Goal: Task Accomplishment & Management: Manage account settings

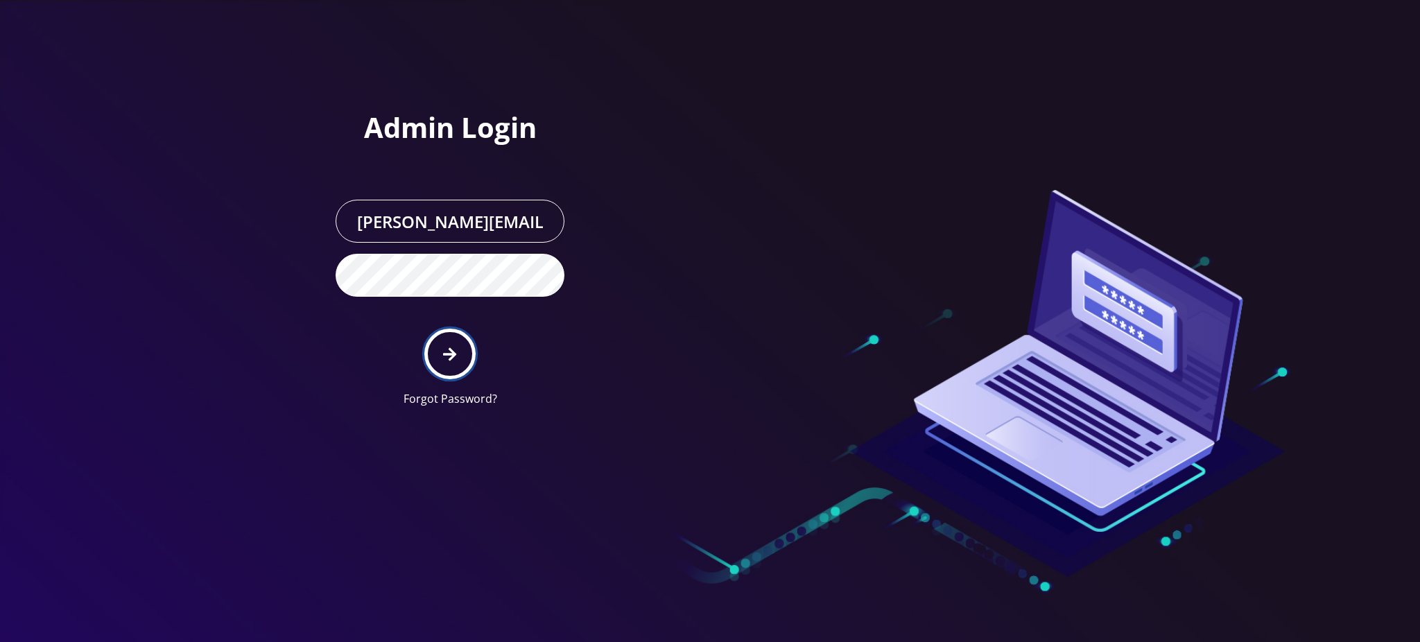
click at [445, 352] on icon "submit" at bounding box center [449, 354] width 13 height 15
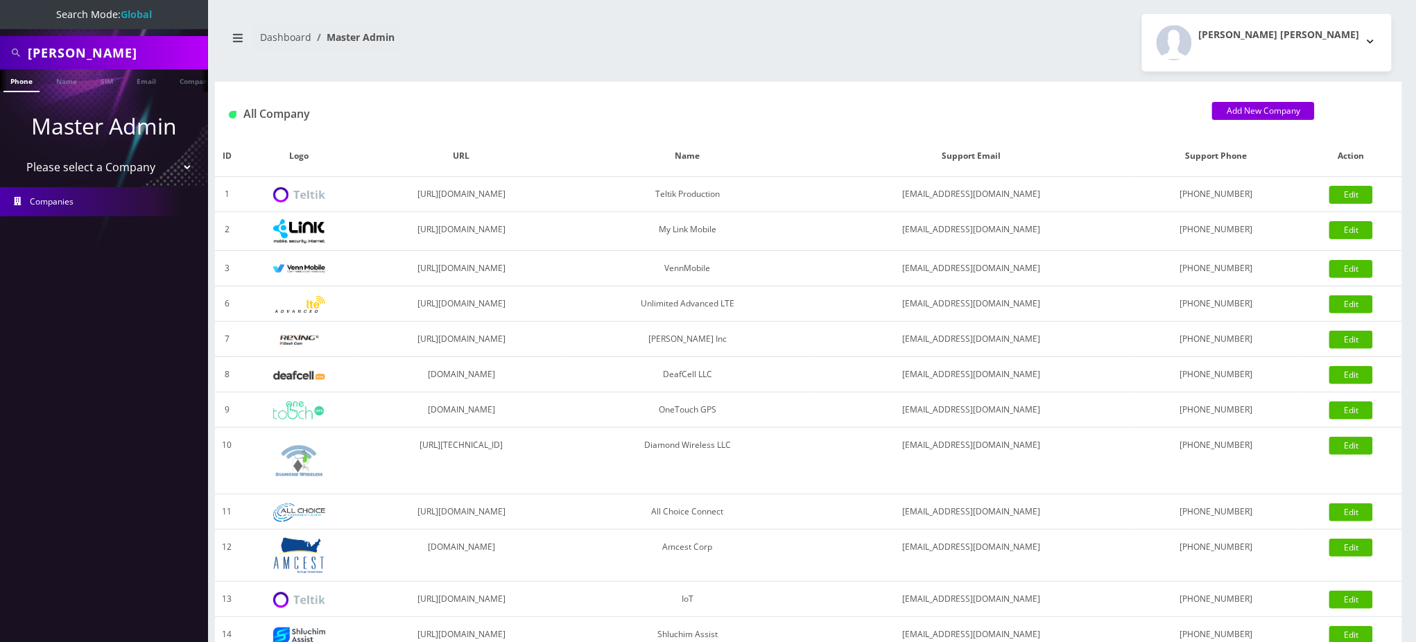
drag, startPoint x: 0, startPoint y: 48, endPoint x: 0, endPoint y: 33, distance: 14.6
click at [0, 33] on nav "Search Mode: Global Farouk Henry Phone Name SIM Email Company Customer Master A…" at bounding box center [104, 321] width 208 height 642
click at [44, 58] on input "8455021523" at bounding box center [116, 53] width 177 height 26
type input "8455021523"
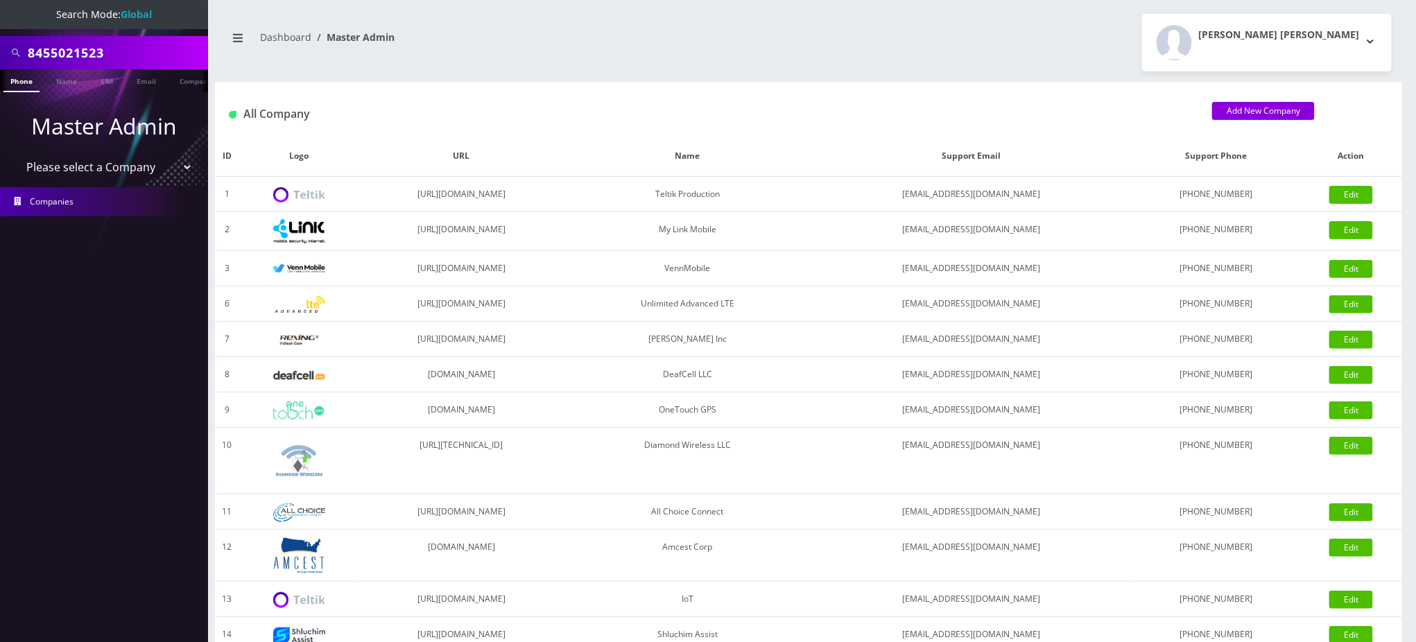
click at [26, 83] on link "Phone" at bounding box center [21, 80] width 36 height 23
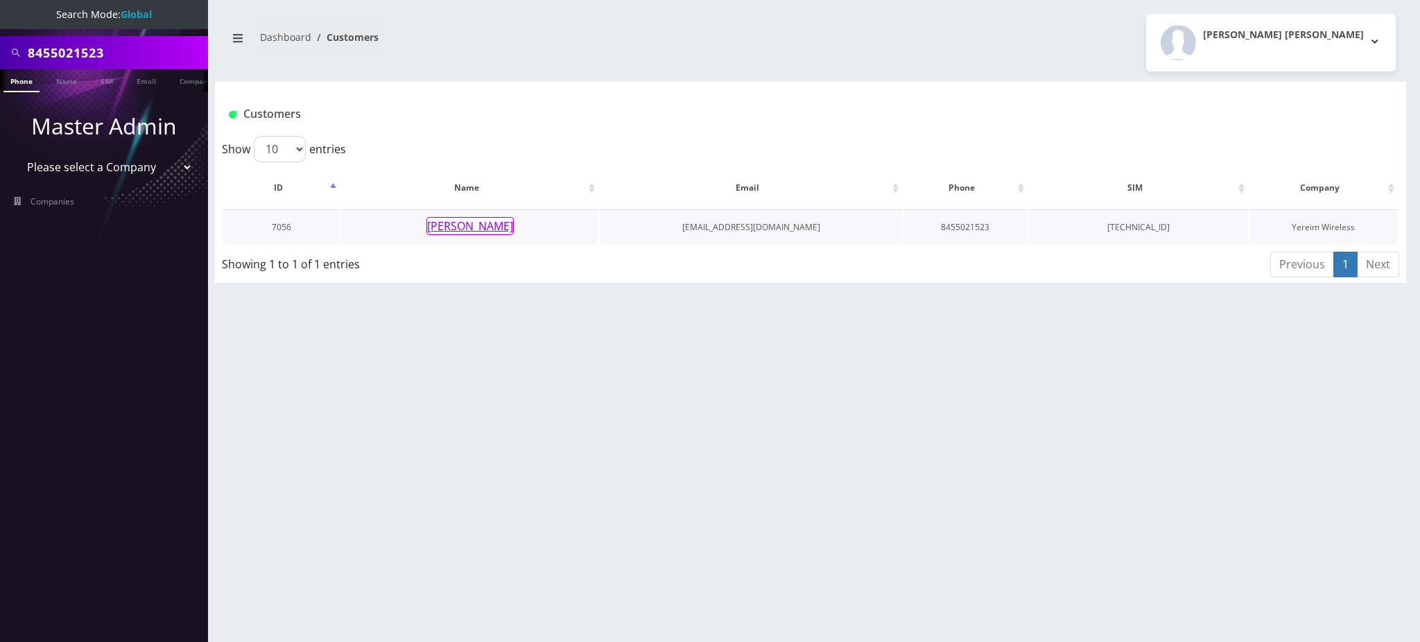
click at [458, 233] on button "KREINDY SCHONFELD" at bounding box center [470, 226] width 87 height 18
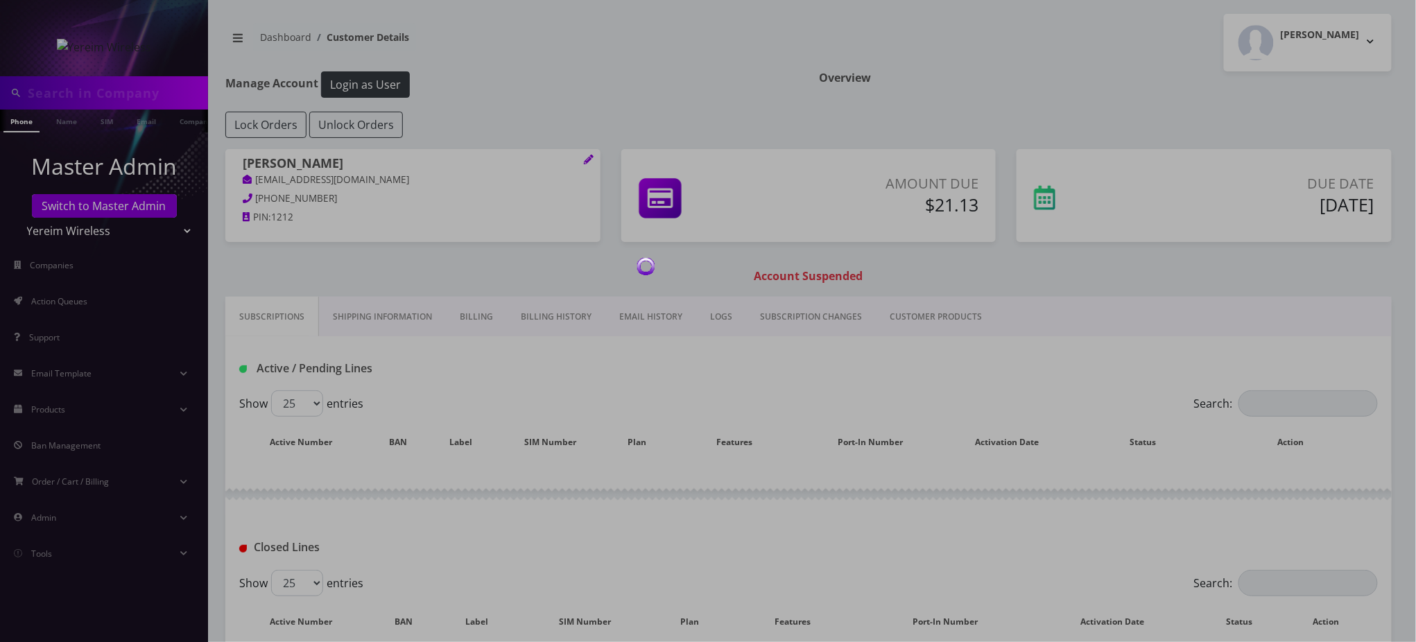
type input "8455021523"
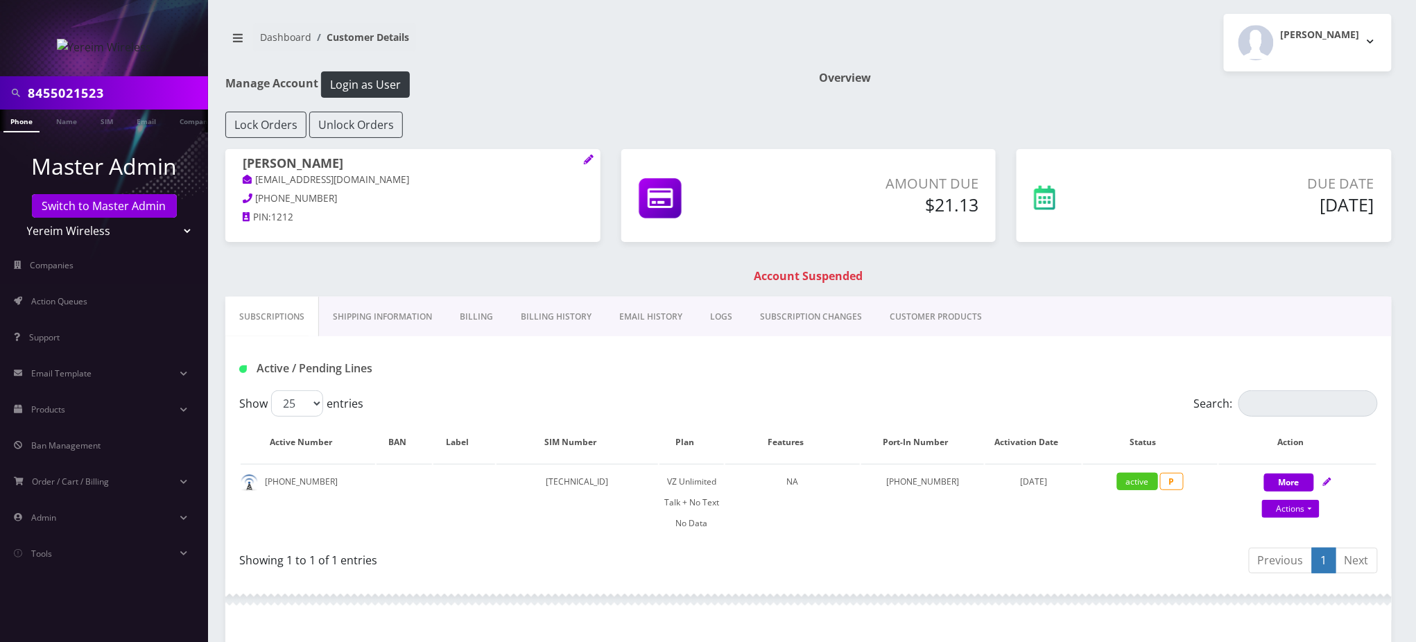
click at [468, 320] on link "Billing" at bounding box center [476, 317] width 61 height 40
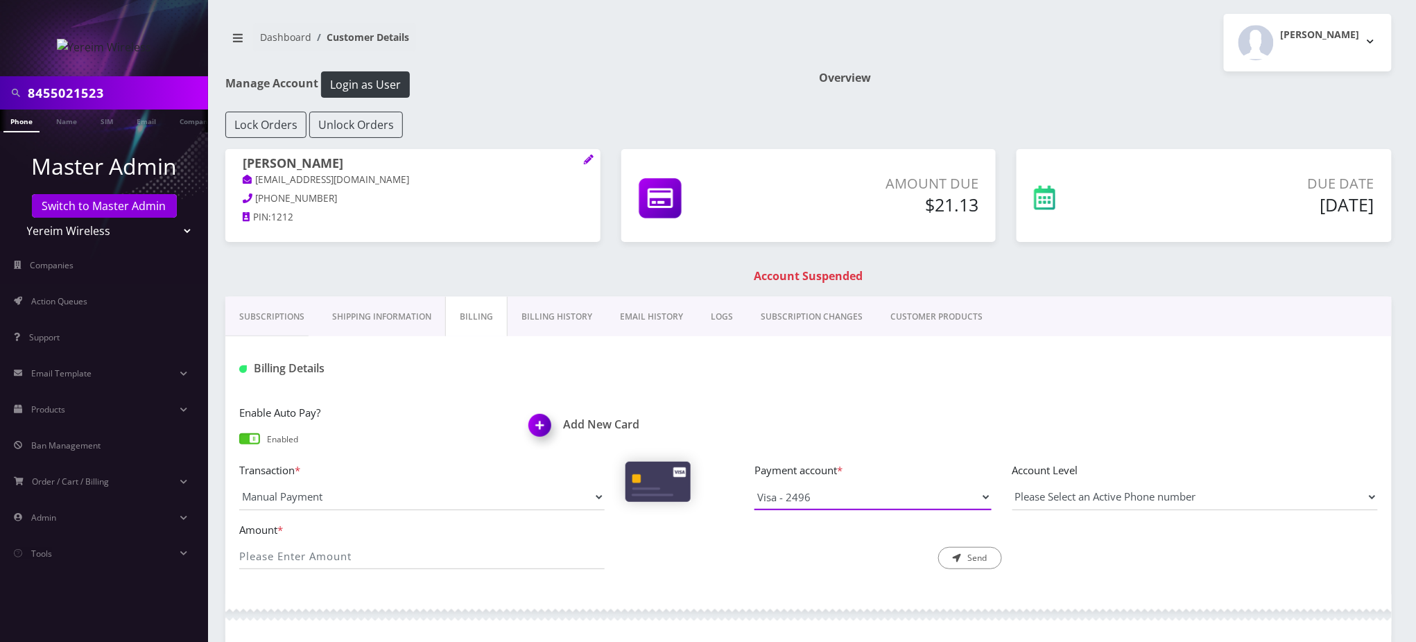
click at [830, 499] on select "Visa - 2496" at bounding box center [873, 497] width 237 height 26
click at [439, 386] on div "Billing Details" at bounding box center [808, 363] width 1167 height 54
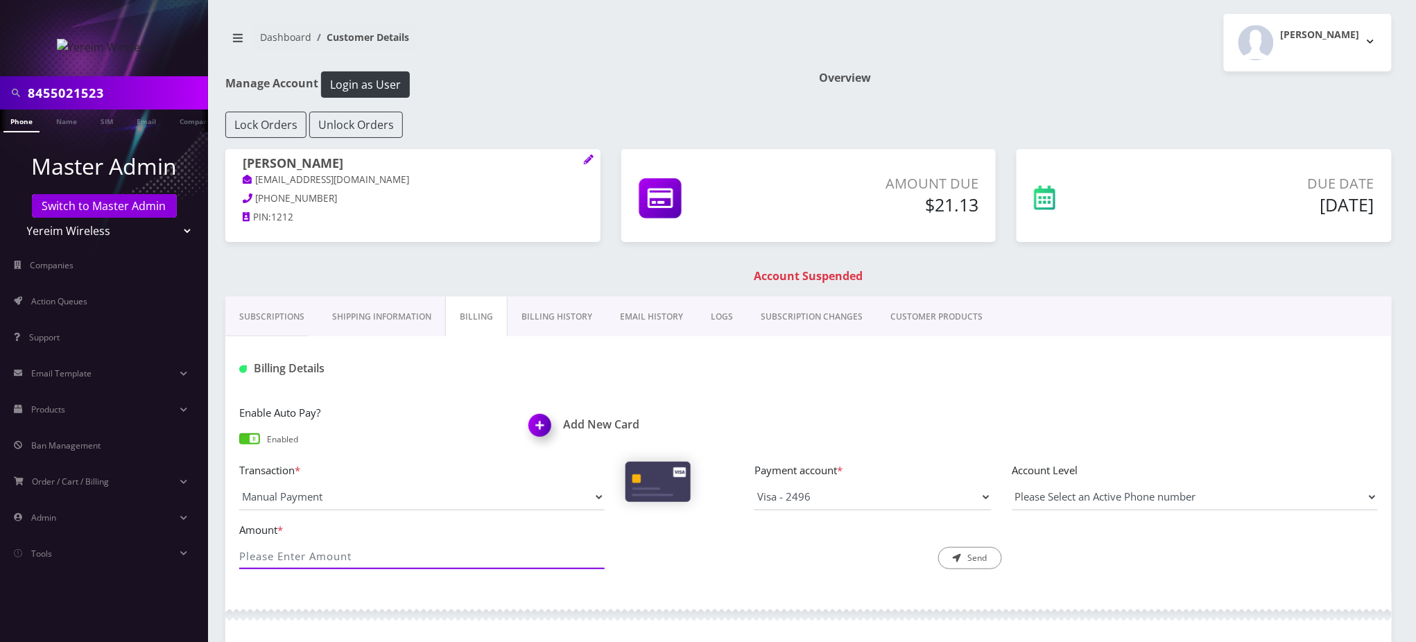
click at [383, 555] on input "Amount *" at bounding box center [422, 556] width 366 height 26
type input "21.13"
click at [961, 562] on button "Send" at bounding box center [970, 558] width 64 height 22
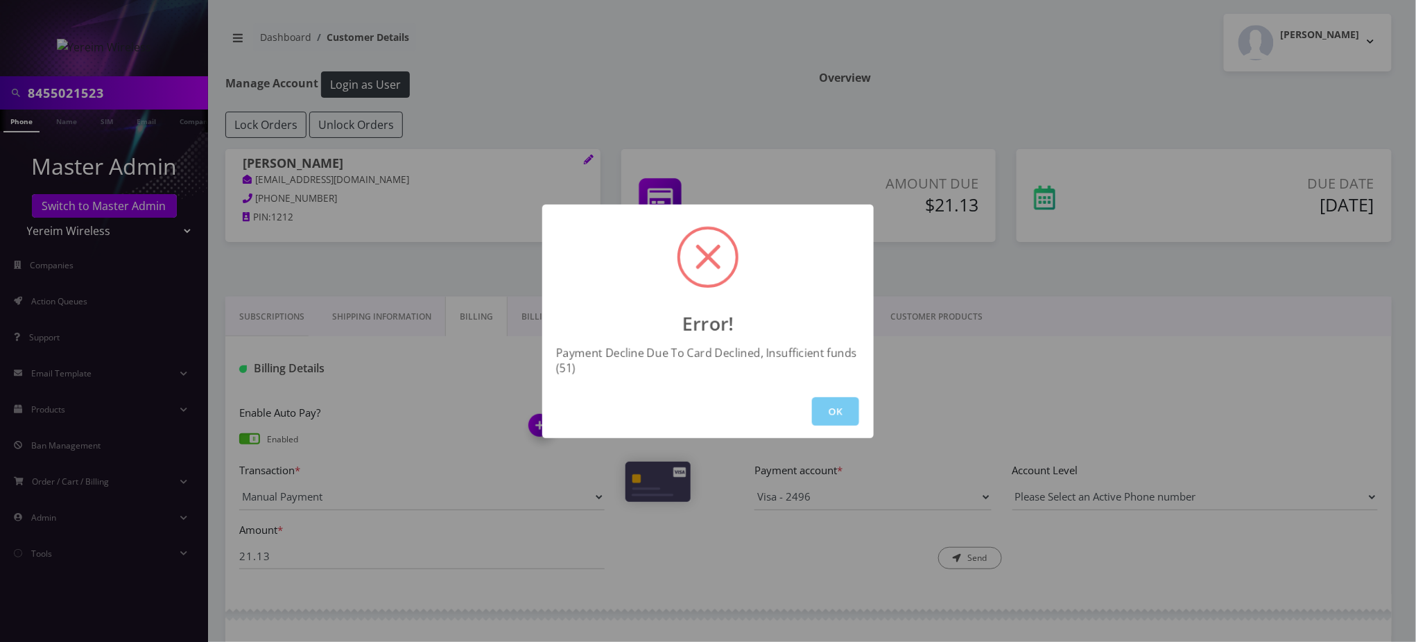
click at [835, 409] on button "OK" at bounding box center [835, 411] width 47 height 28
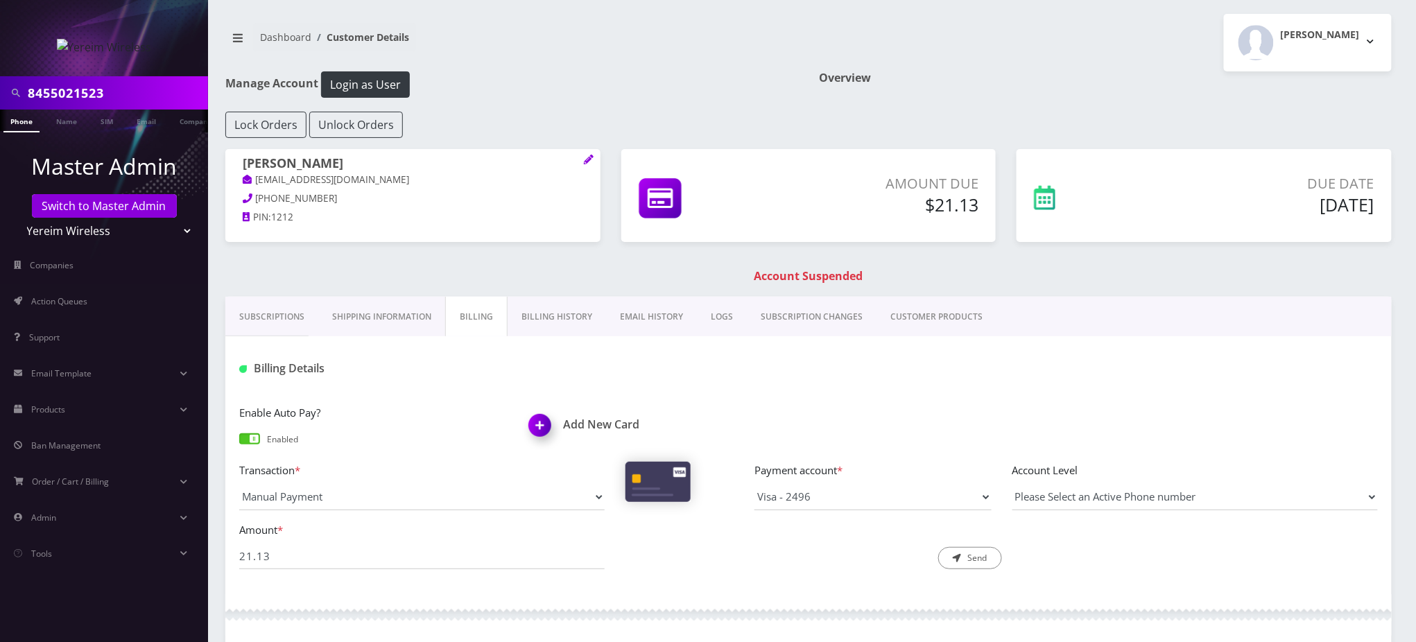
click at [877, 390] on div "Enable Auto Pay? Enabled Add New Card Transaction * Manual Payment Custom Charg…" at bounding box center [808, 492] width 1167 height 204
click at [282, 323] on link "Subscriptions" at bounding box center [271, 317] width 93 height 40
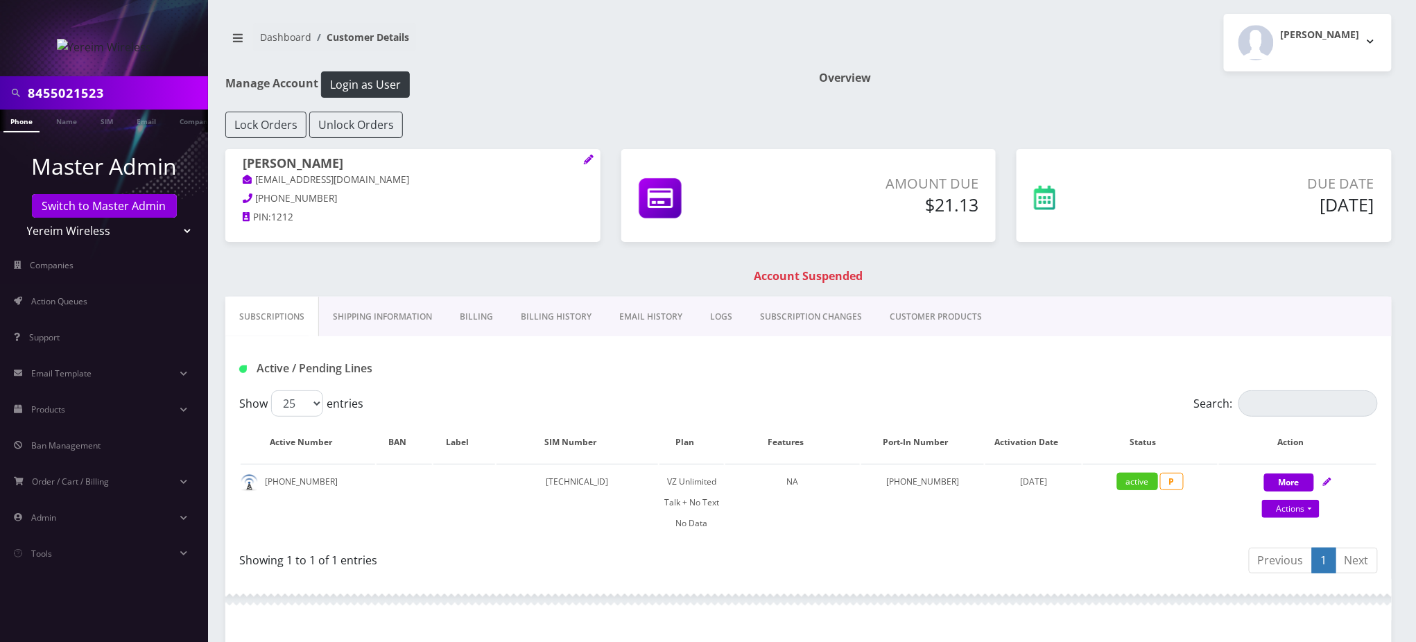
click at [83, 94] on input "8455021523" at bounding box center [116, 93] width 177 height 26
click at [83, 92] on input "8455021523" at bounding box center [116, 93] width 177 height 26
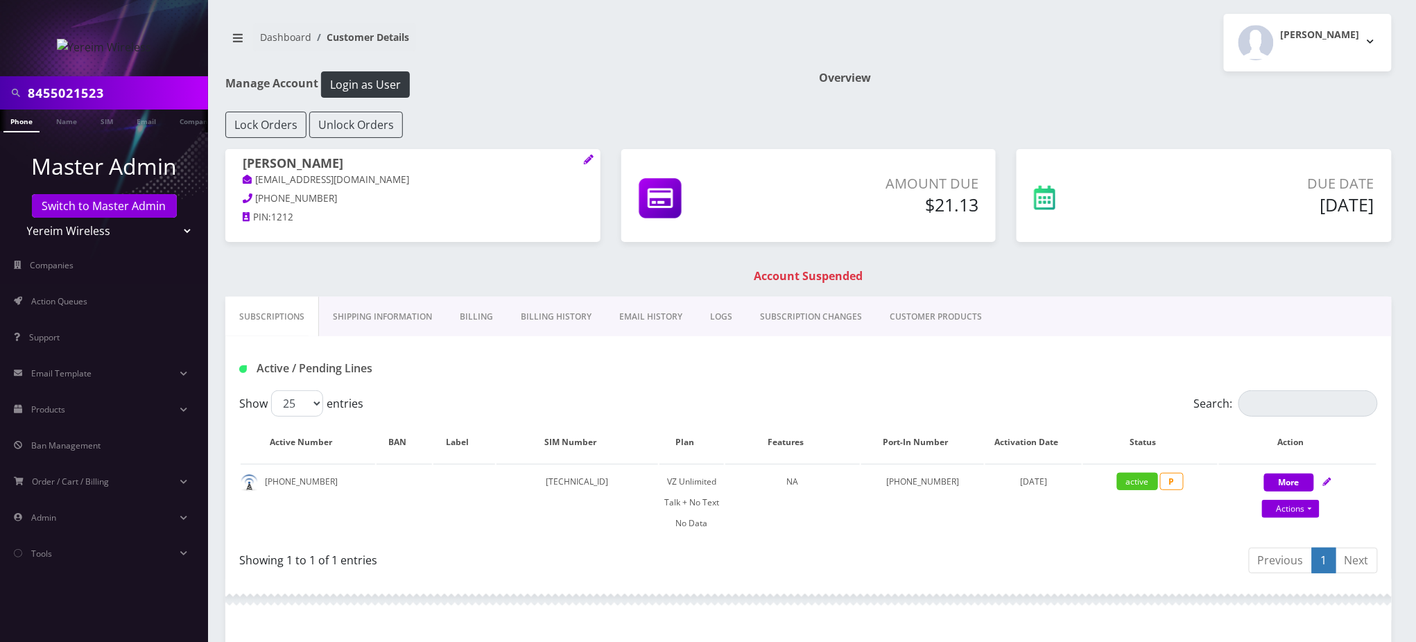
click at [111, 97] on input "8455021523" at bounding box center [116, 93] width 177 height 26
drag, startPoint x: 120, startPoint y: 92, endPoint x: 0, endPoint y: 3, distance: 149.3
click at [0, 3] on nav "8455021523 Phone Name SIM Email Company Customer Master Admin Switch to Master …" at bounding box center [104, 321] width 208 height 642
type input "8453522722"
click at [26, 126] on link "Phone" at bounding box center [21, 121] width 36 height 23
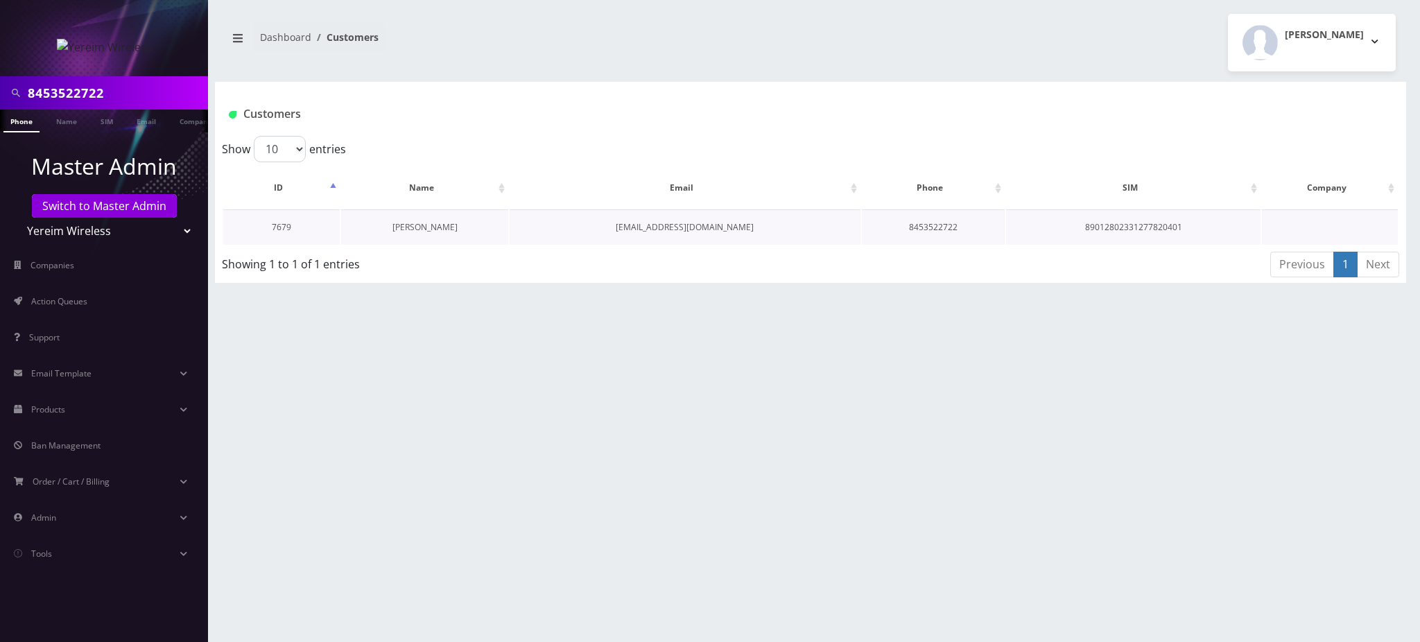
click at [424, 229] on link "[PERSON_NAME]" at bounding box center [425, 227] width 65 height 12
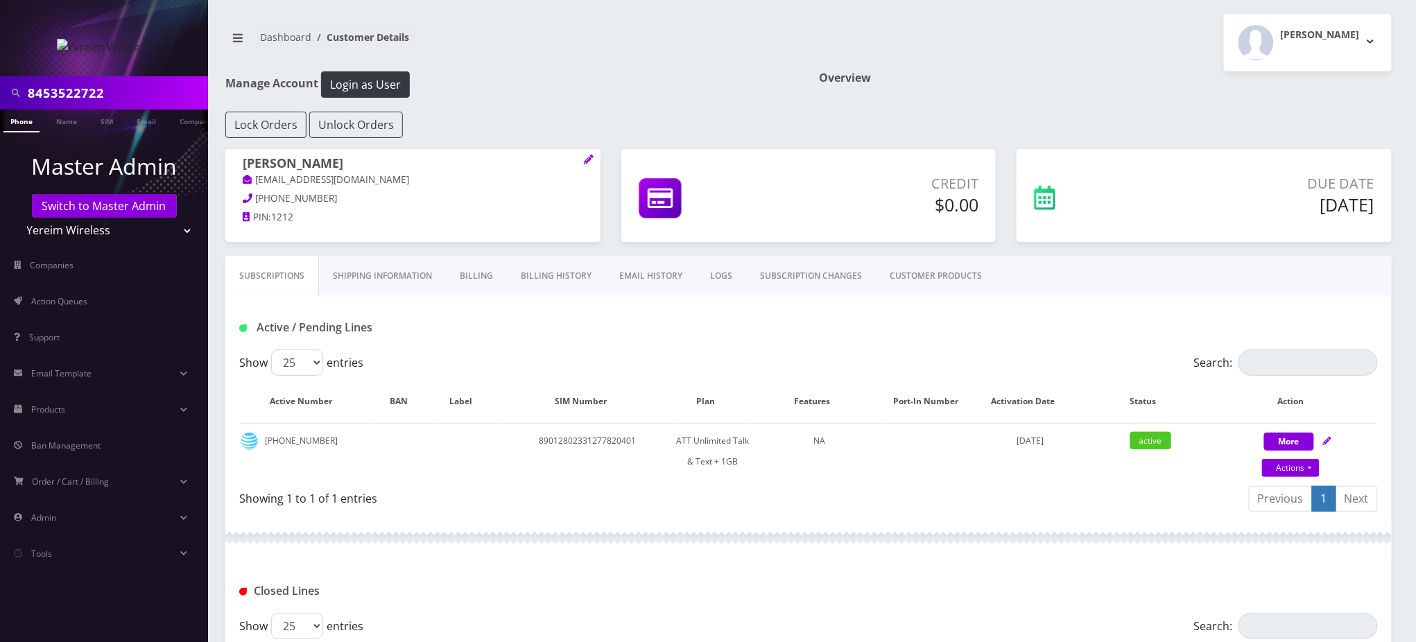
click at [533, 277] on link "Billing History" at bounding box center [556, 276] width 98 height 40
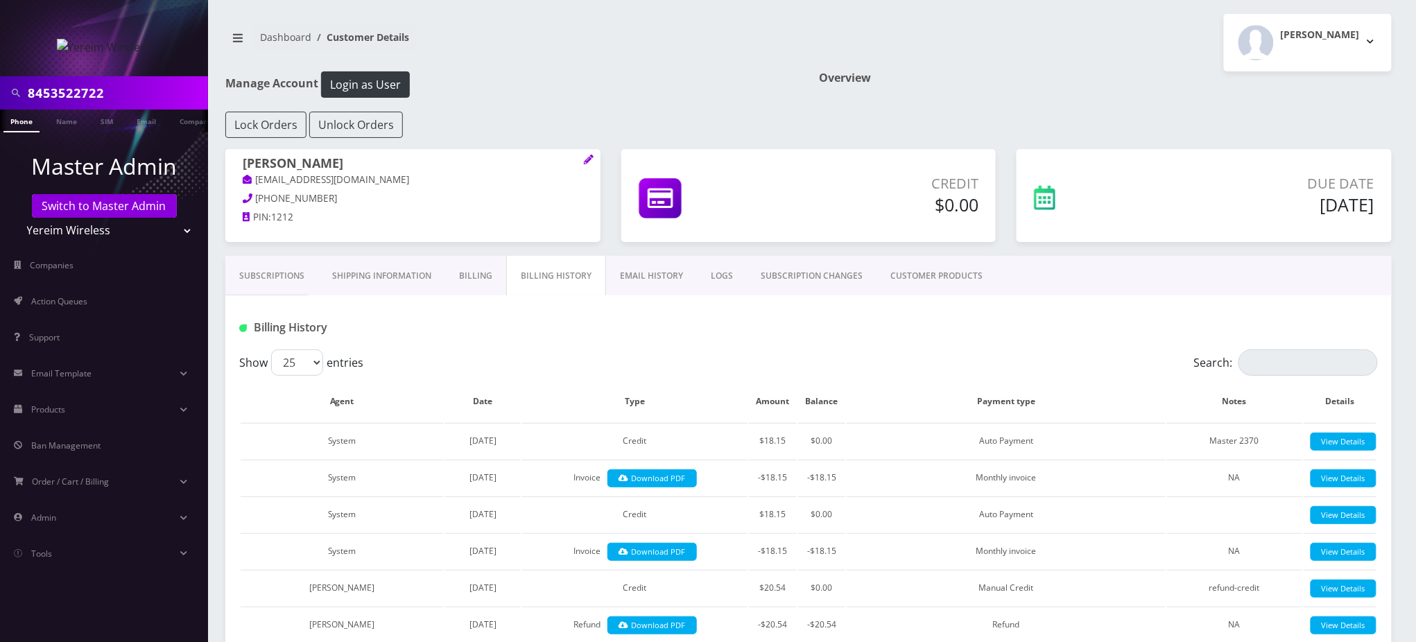
click at [457, 273] on link "Billing" at bounding box center [475, 276] width 61 height 40
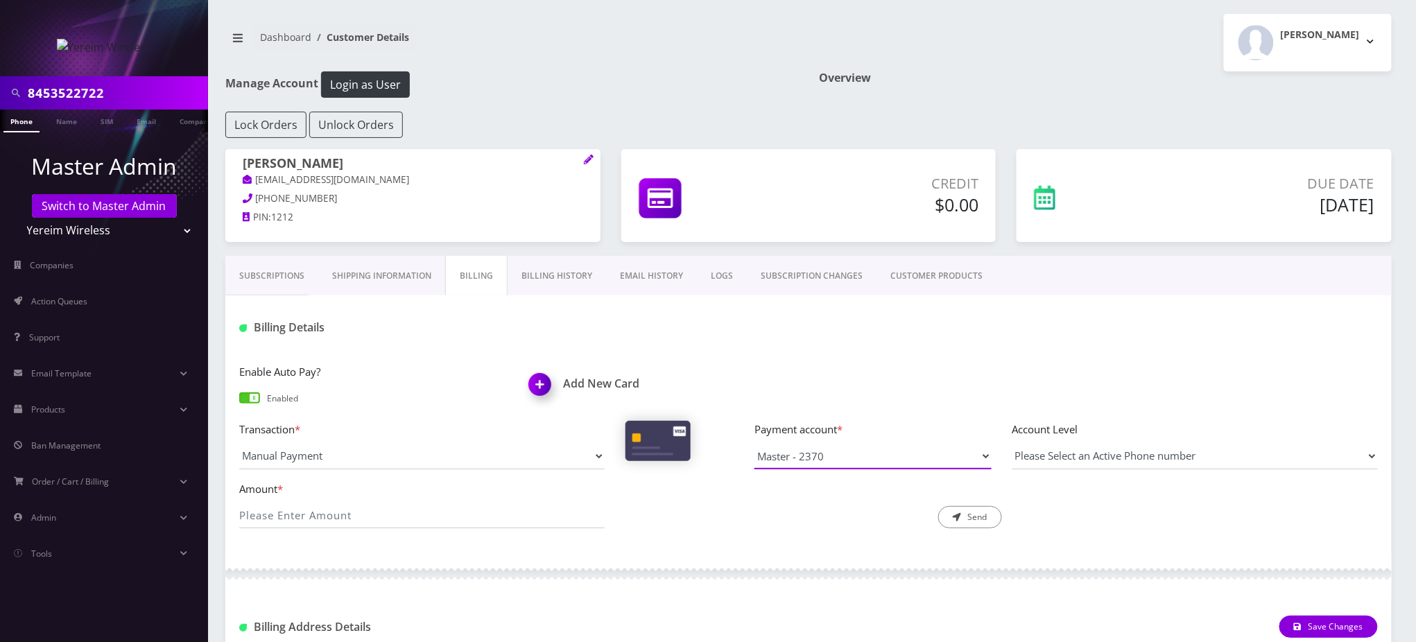
click at [802, 465] on select "Master - 2370" at bounding box center [873, 456] width 237 height 26
click at [653, 345] on div "Billing Details" at bounding box center [808, 322] width 1167 height 54
click at [571, 283] on link "Billing History" at bounding box center [557, 276] width 98 height 40
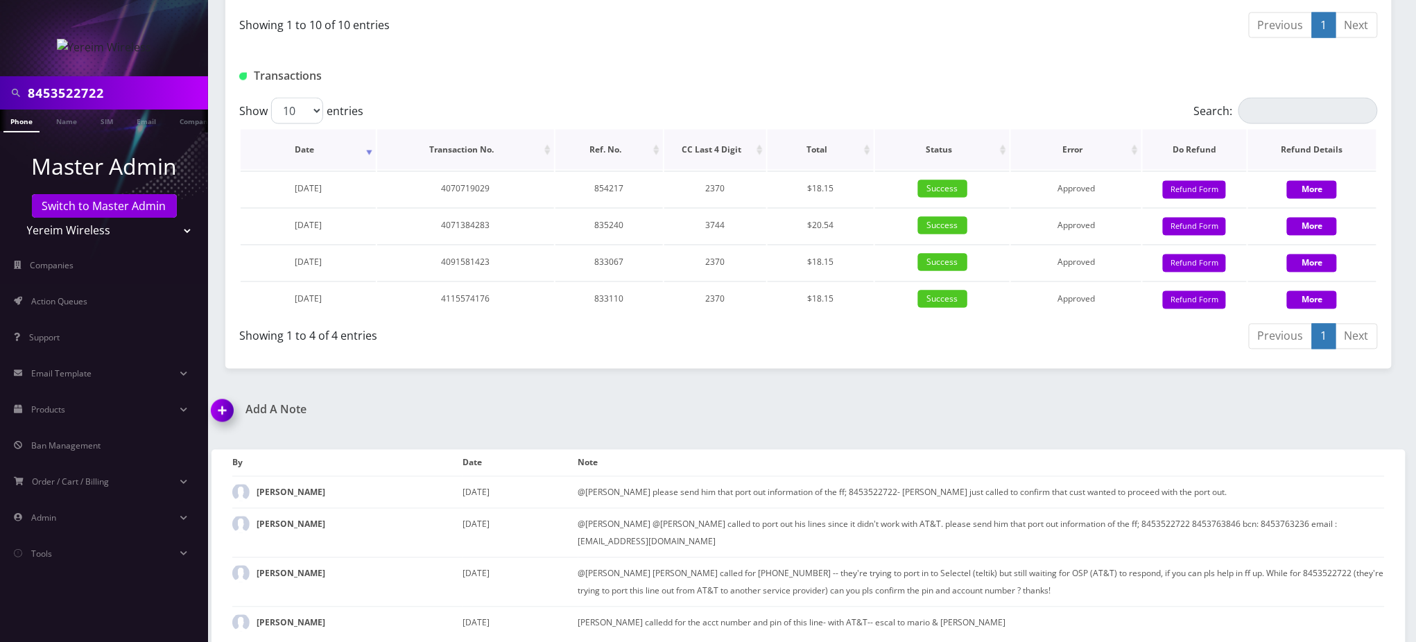
scroll to position [1017, 0]
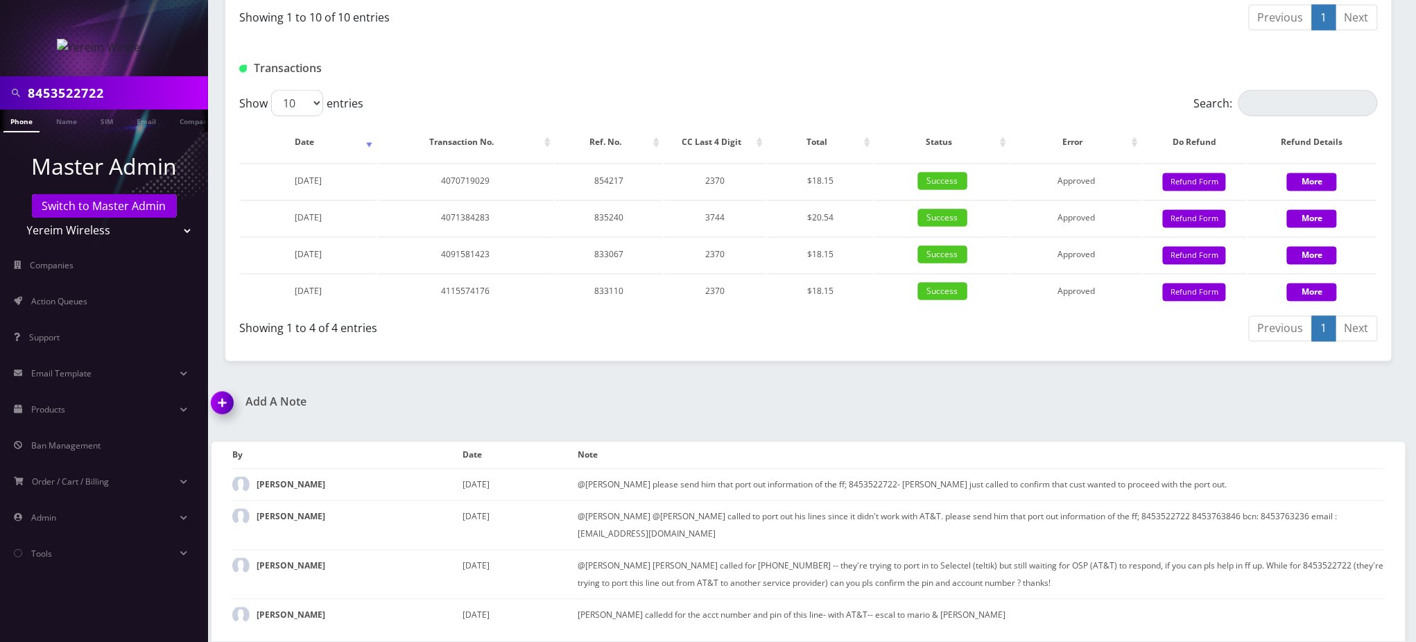
click at [691, 80] on div at bounding box center [1001, 68] width 773 height 23
click at [780, 405] on h1 "Add A Note" at bounding box center [505, 402] width 587 height 13
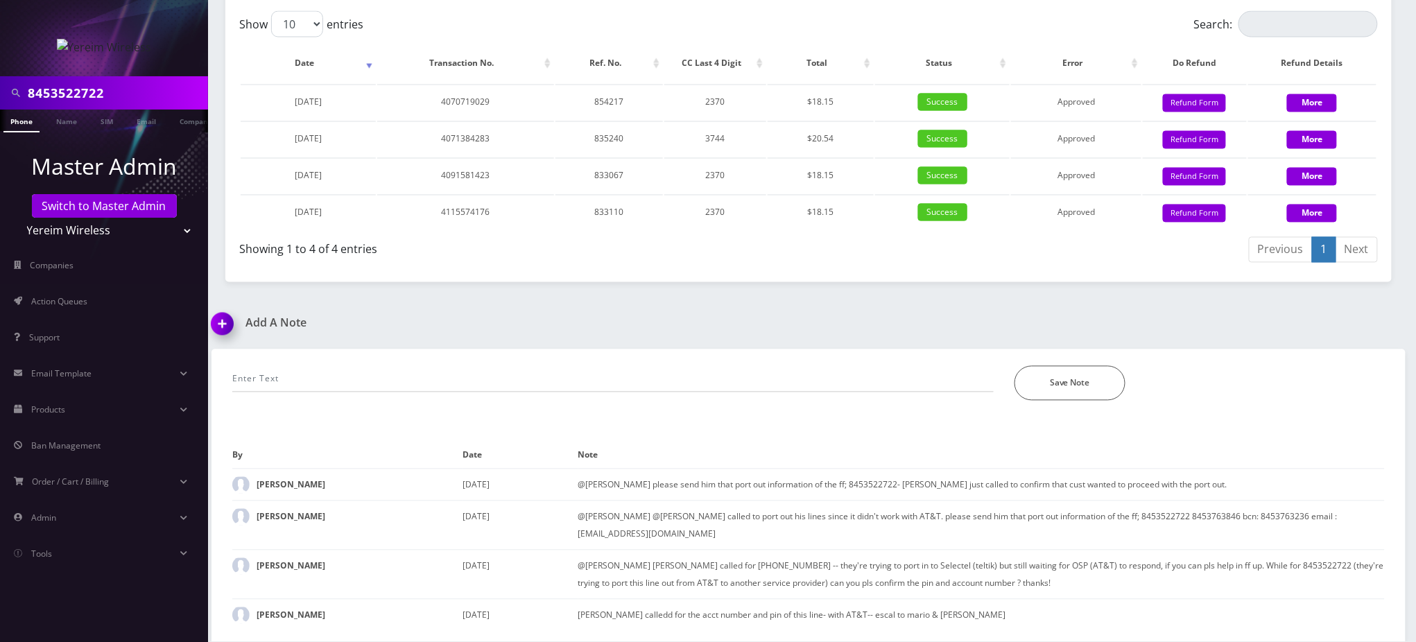
scroll to position [1275, 0]
click at [784, 376] on input "text" at bounding box center [613, 379] width 762 height 26
click at [759, 343] on div "Add A Note" at bounding box center [505, 333] width 608 height 33
drag, startPoint x: 125, startPoint y: 94, endPoint x: 0, endPoint y: -112, distance: 240.9
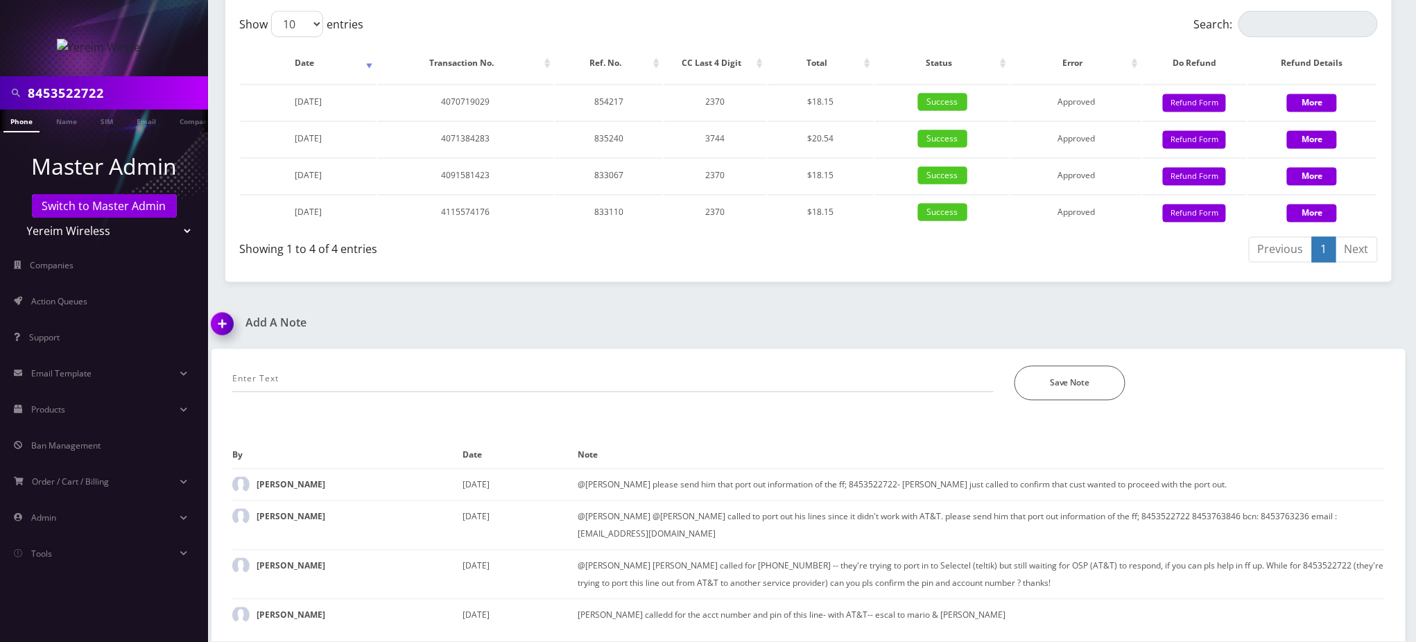
click at [463, 340] on div "Add A Note" at bounding box center [505, 333] width 608 height 33
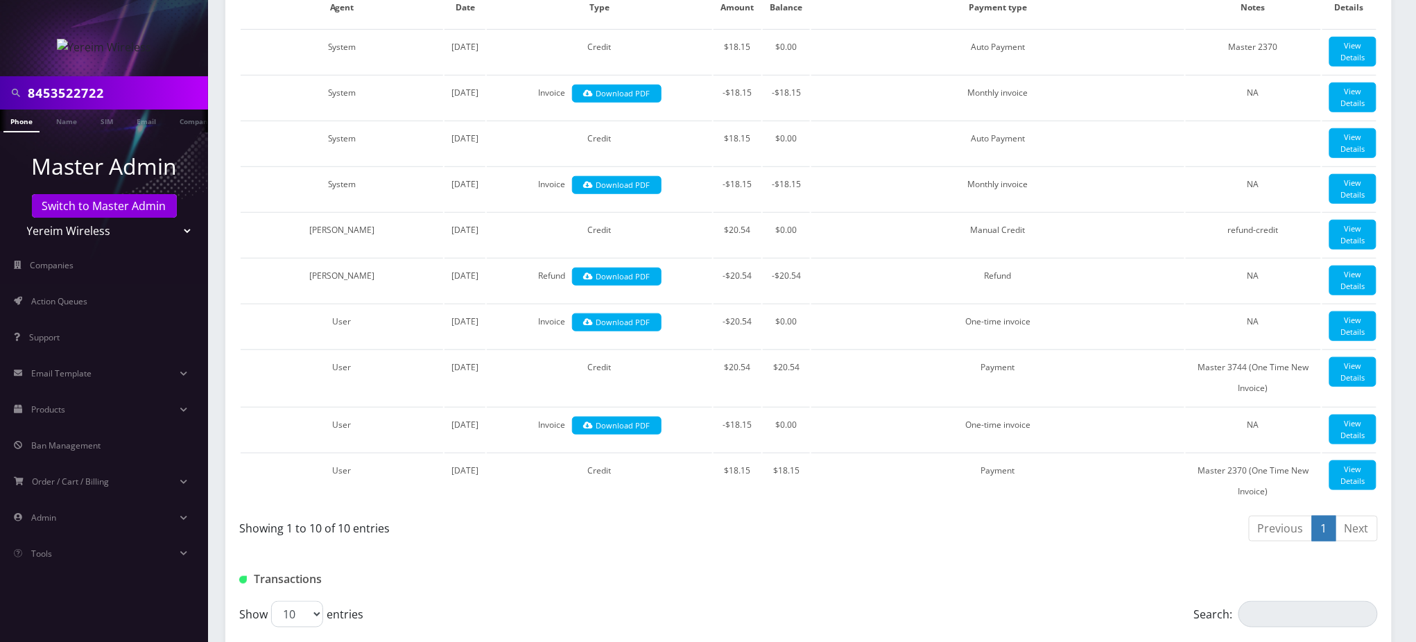
scroll to position [0, 0]
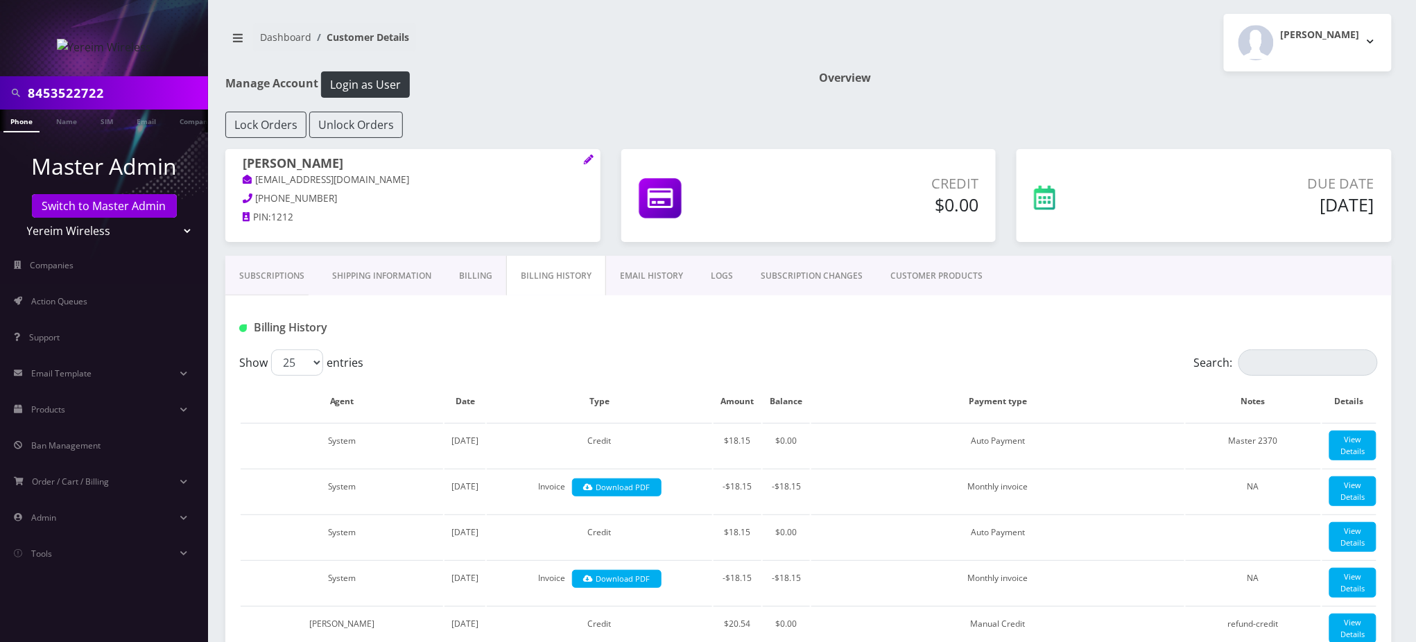
drag, startPoint x: 347, startPoint y: 160, endPoint x: 239, endPoint y: 153, distance: 109.1
click at [239, 153] on div "Brucha Lorincz shgy9700+8453522722@gmail.com 845-376-3846 PIN: 1212" at bounding box center [412, 192] width 375 height 87
copy h1 "[PERSON_NAME]"
click at [1167, 126] on div "Lock Orders Unlock Orders" at bounding box center [808, 125] width 1187 height 26
click at [283, 279] on link "Subscriptions" at bounding box center [271, 276] width 93 height 40
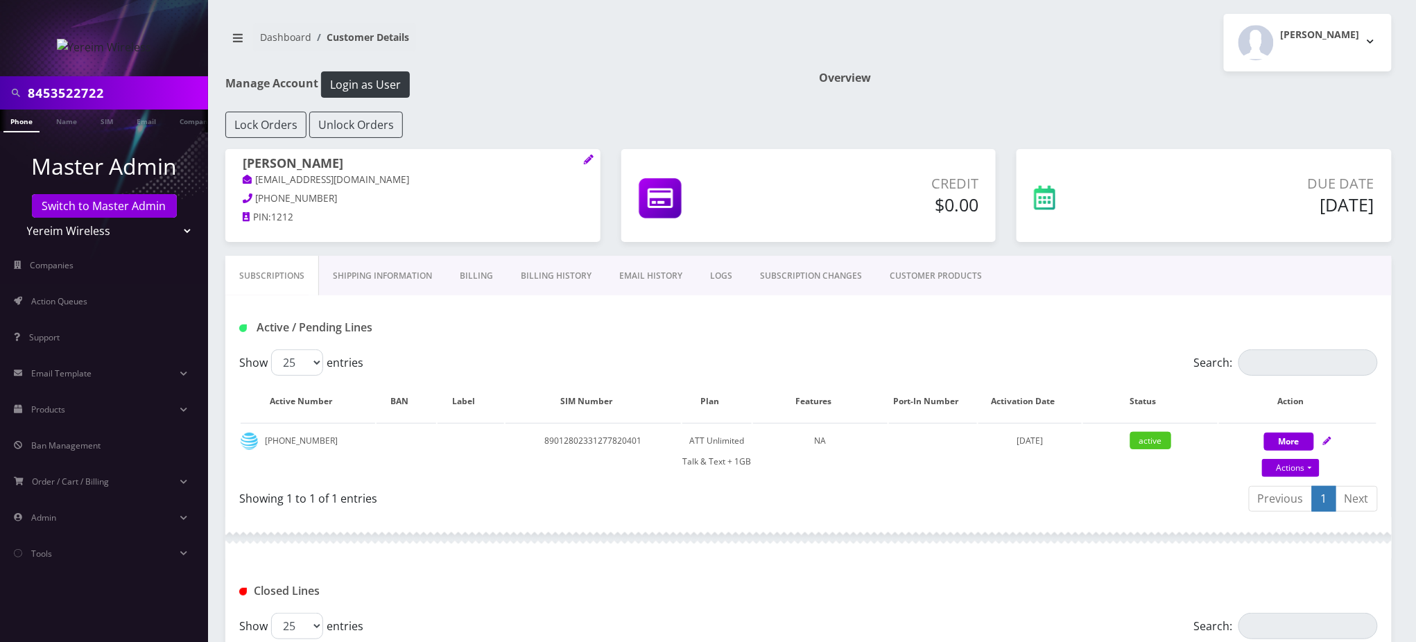
click at [467, 265] on link "Billing" at bounding box center [476, 276] width 61 height 40
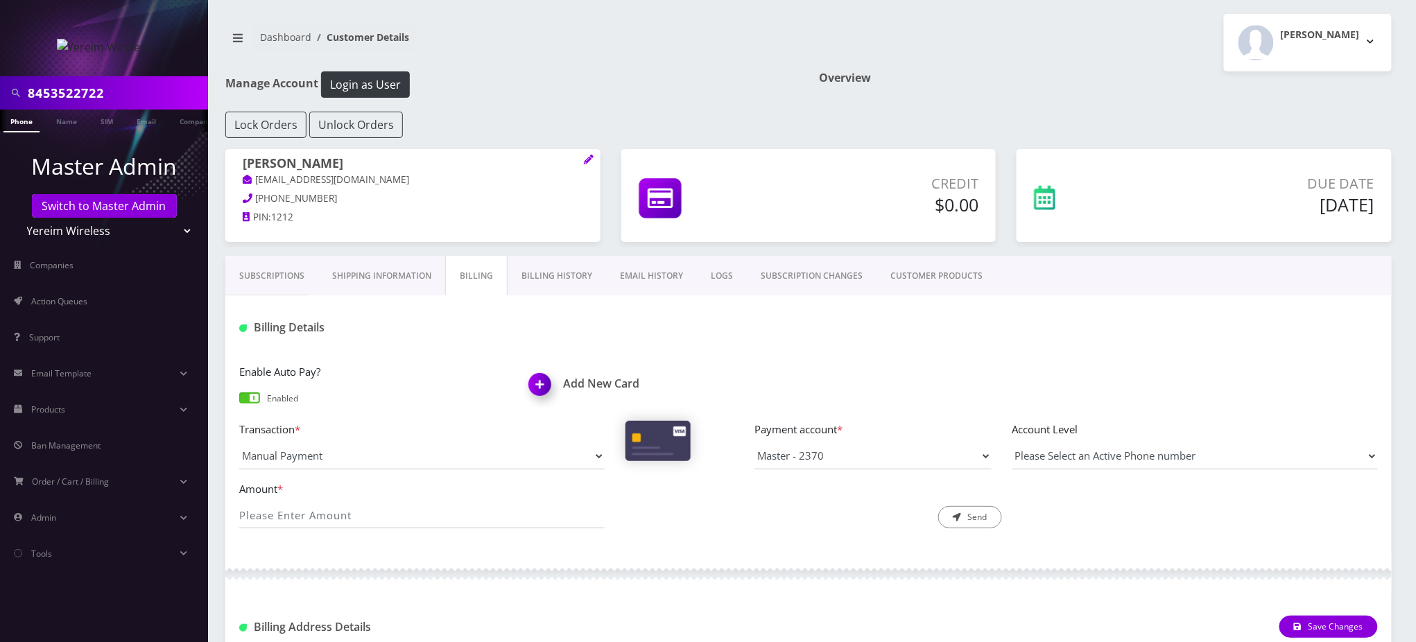
click at [246, 393] on span at bounding box center [249, 398] width 21 height 11
click at [239, 404] on input "checkbox" at bounding box center [239, 404] width 0 height 0
drag, startPoint x: 122, startPoint y: 93, endPoint x: 0, endPoint y: 89, distance: 122.1
click at [0, 89] on div "8453522722" at bounding box center [104, 92] width 208 height 33
type input "8453763846"
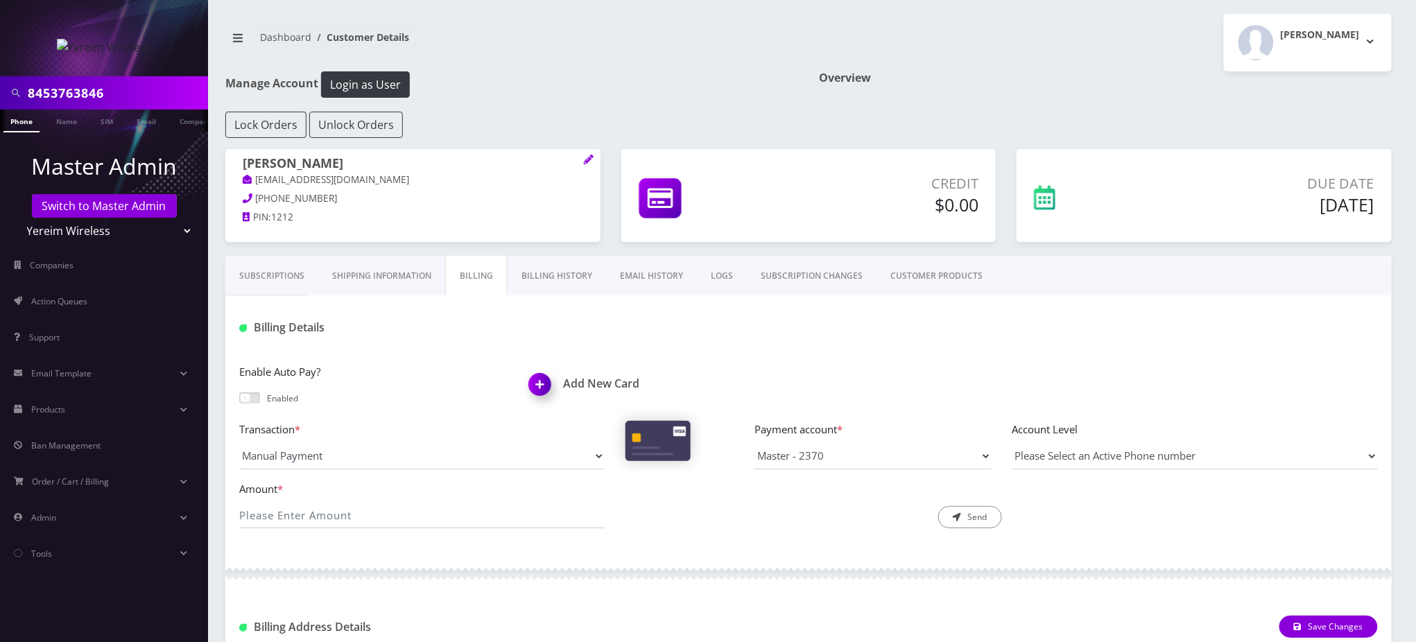
click at [15, 121] on link "Phone" at bounding box center [21, 121] width 36 height 23
click at [24, 125] on link "Phone" at bounding box center [21, 121] width 36 height 23
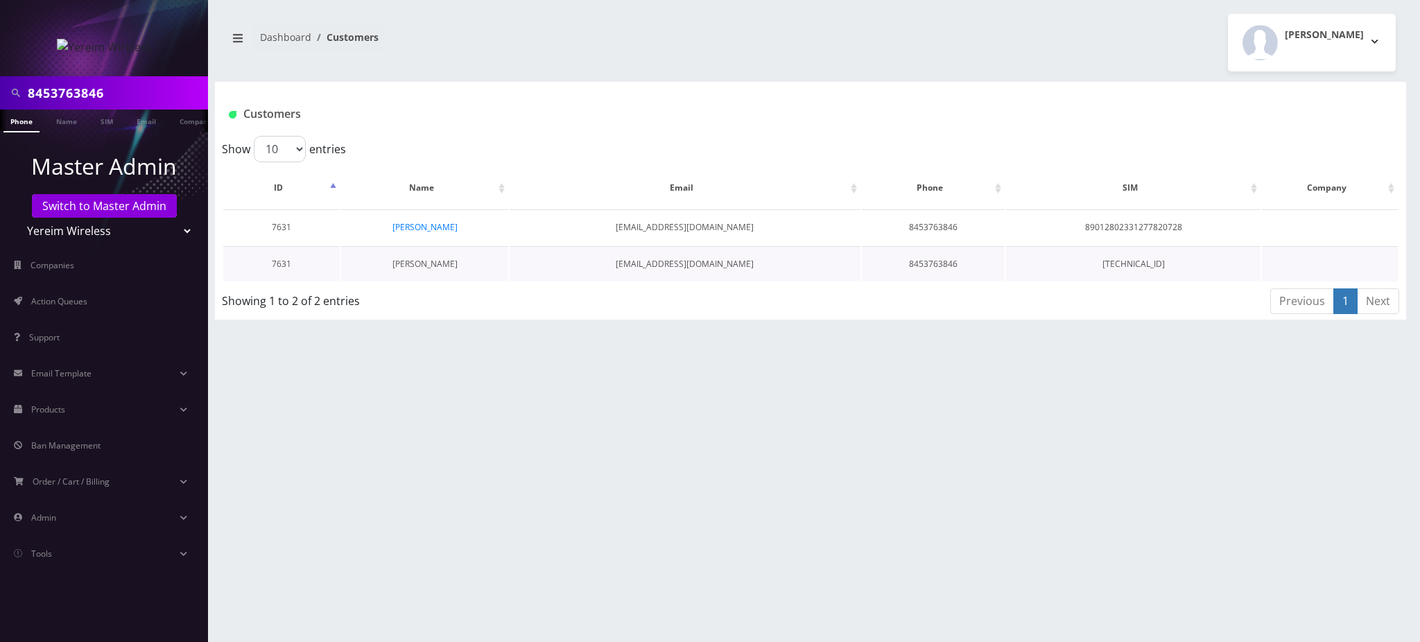
click at [437, 265] on link "[PERSON_NAME]" at bounding box center [425, 264] width 65 height 12
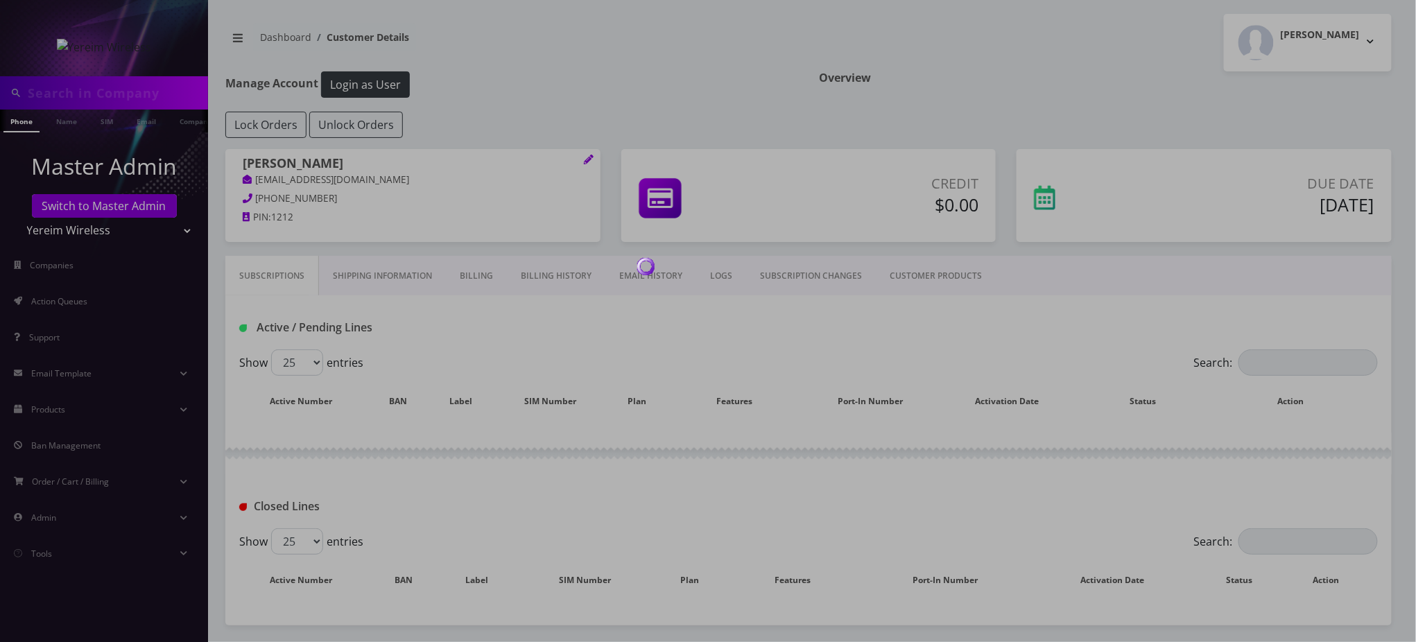
type input "8453763846"
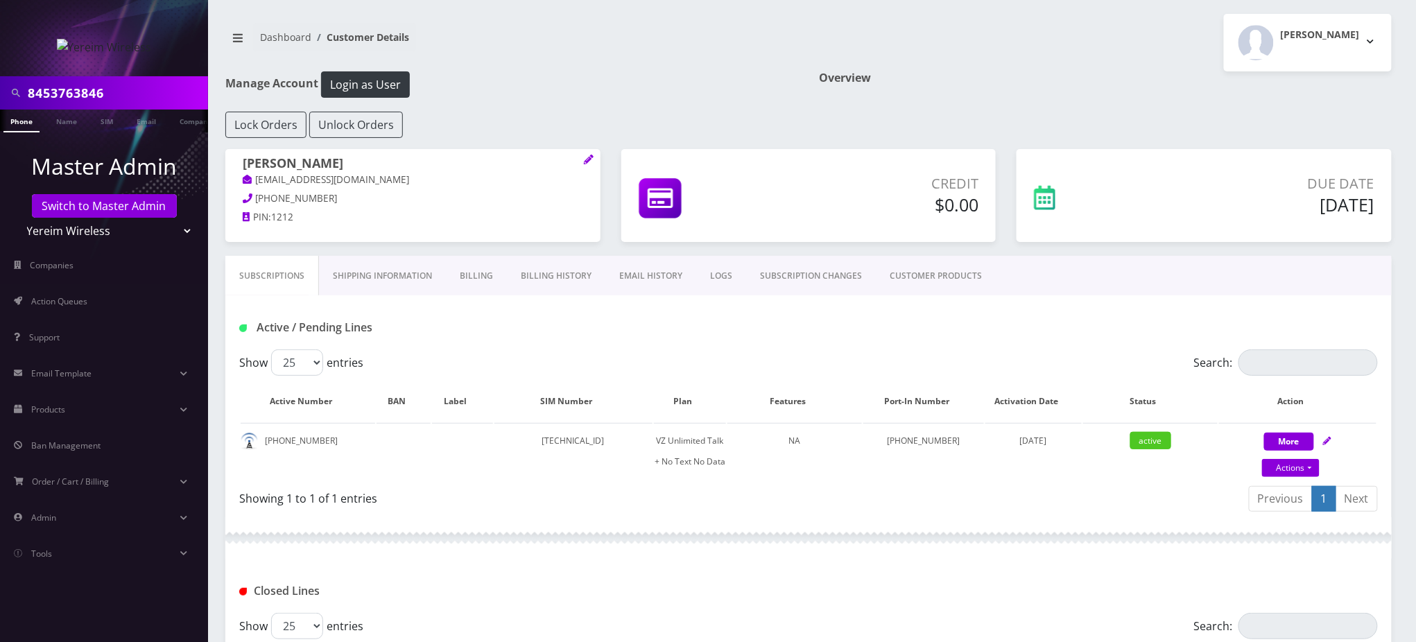
click at [472, 275] on link "Billing" at bounding box center [476, 276] width 61 height 40
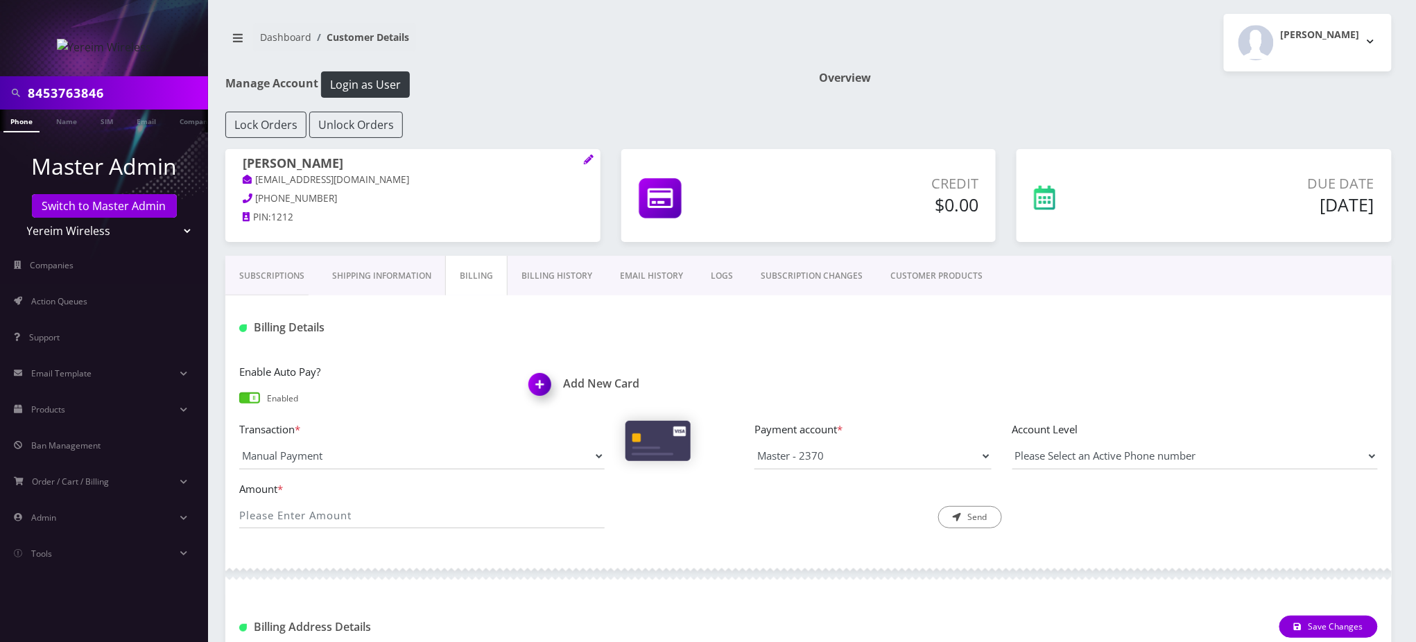
click at [541, 273] on link "Billing History" at bounding box center [557, 276] width 98 height 40
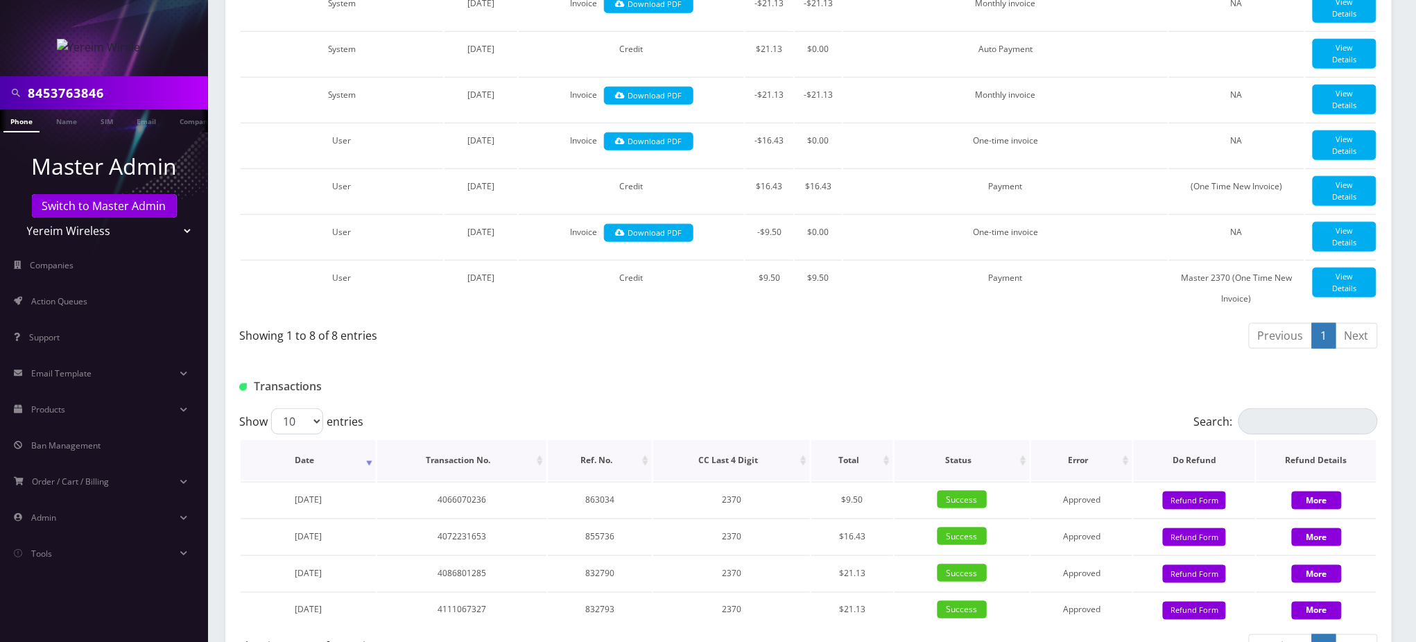
scroll to position [555, 0]
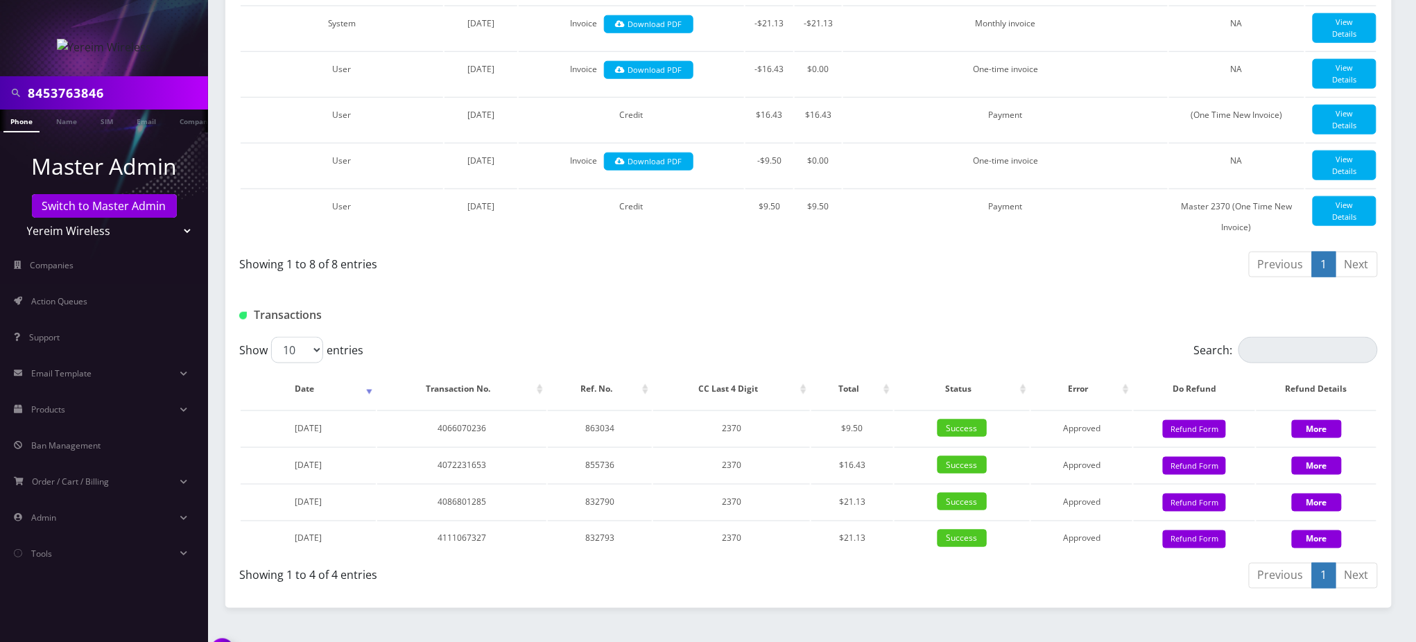
click at [679, 325] on div at bounding box center [1001, 315] width 773 height 23
click at [415, 273] on div "Showing 1 to 8 of 8 entries" at bounding box center [518, 261] width 559 height 22
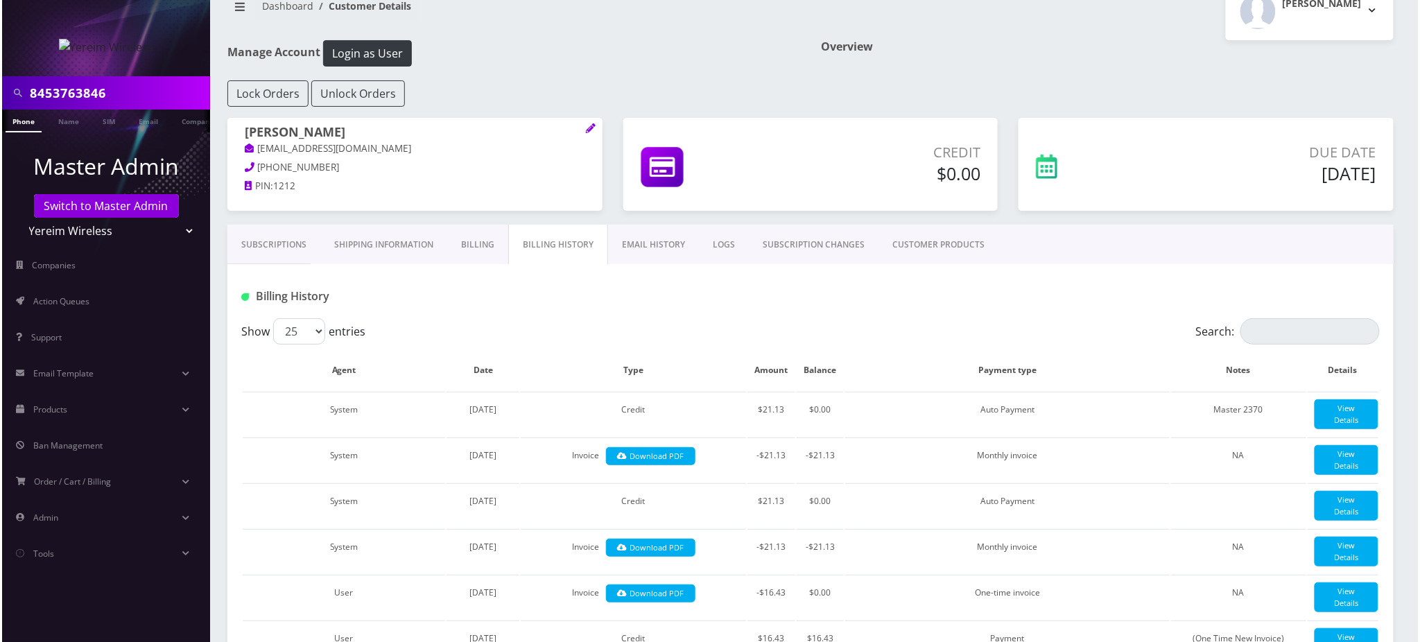
scroll to position [0, 0]
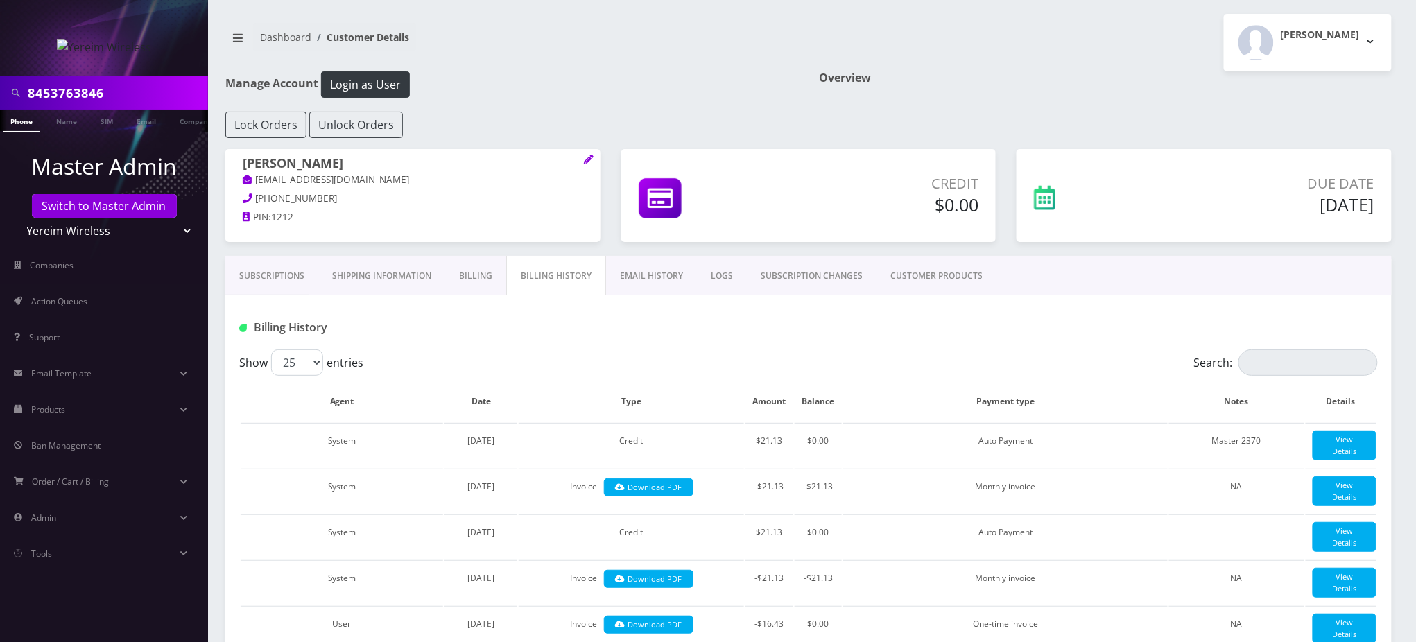
click at [469, 274] on link "Billing" at bounding box center [475, 276] width 61 height 40
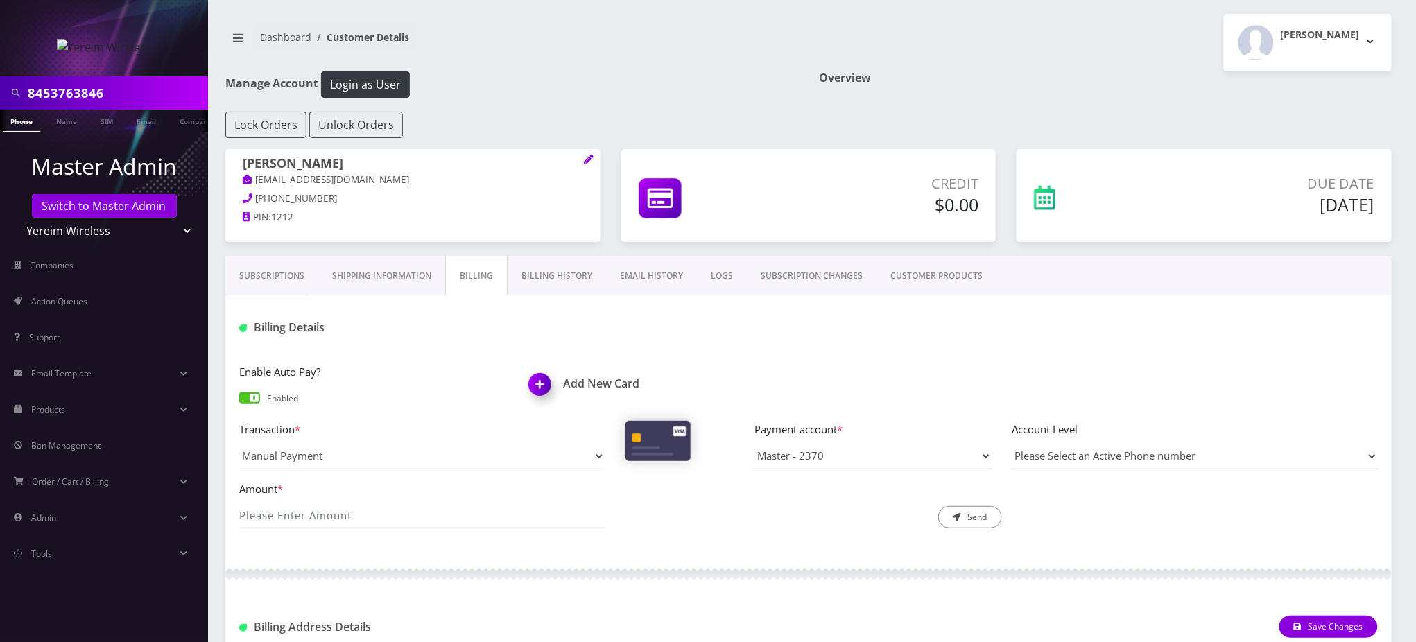
click at [248, 400] on span at bounding box center [249, 398] width 21 height 11
click at [239, 404] on input "checkbox" at bounding box center [239, 404] width 0 height 0
drag, startPoint x: 353, startPoint y: 161, endPoint x: 239, endPoint y: 163, distance: 114.5
click at [239, 163] on div "Brucha Lorincz shgy9700+8453763846@gmail.com 845-376-3846 PIN: 1212" at bounding box center [412, 192] width 375 height 87
copy h1 "[PERSON_NAME]"
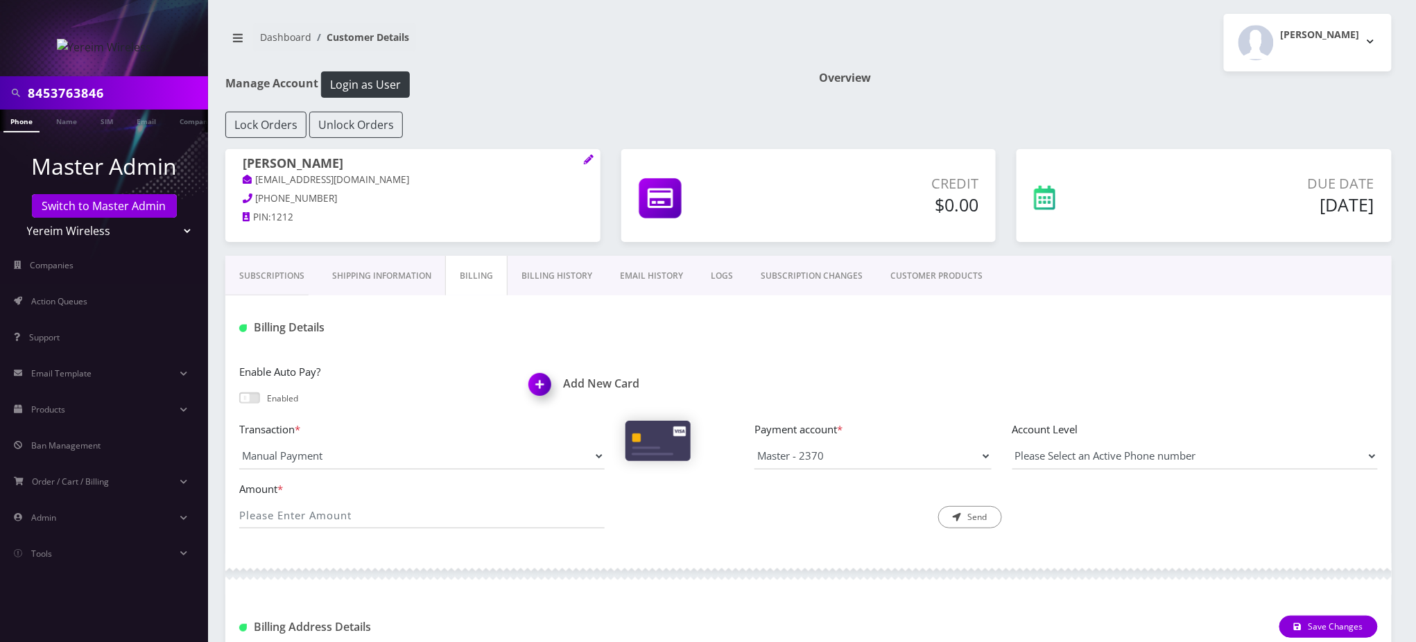
click at [265, 279] on link "Subscriptions" at bounding box center [271, 276] width 93 height 40
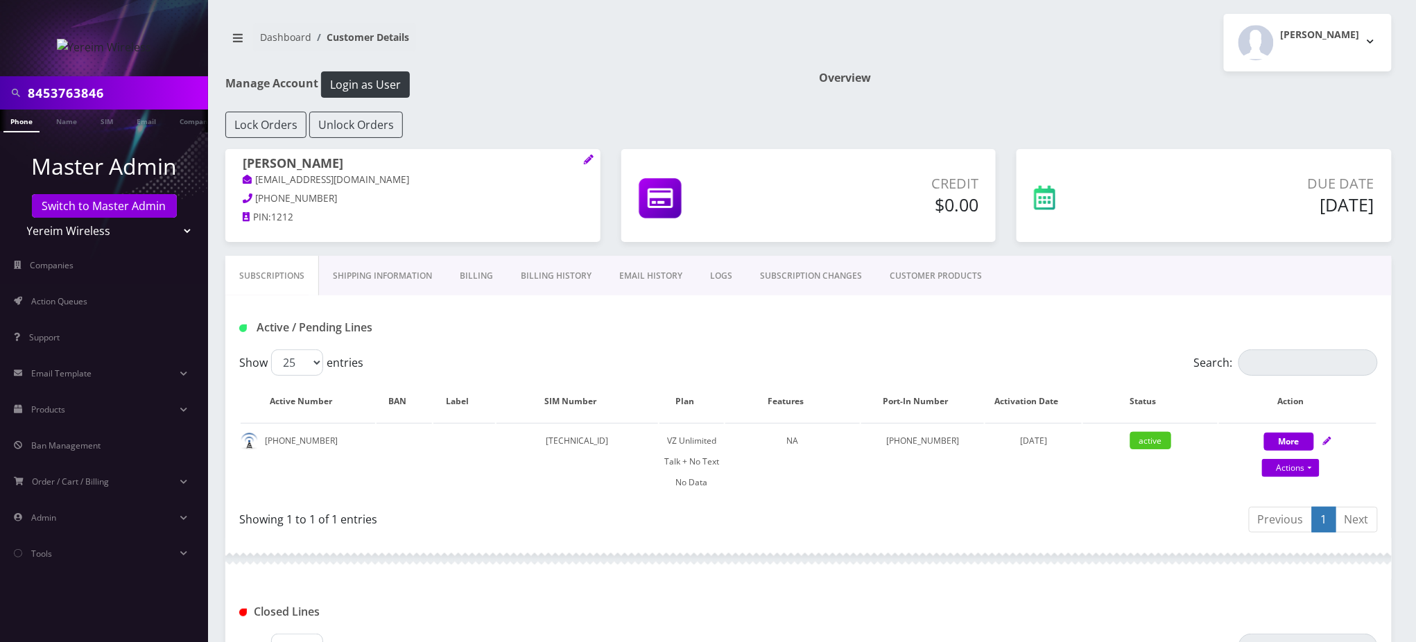
click at [591, 112] on div "Lock Orders Unlock Orders" at bounding box center [808, 125] width 1187 height 26
drag, startPoint x: 324, startPoint y: 437, endPoint x: 264, endPoint y: 440, distance: 60.4
click at [264, 440] on td "845-376-3846" at bounding box center [308, 461] width 135 height 77
copy td "845-376-3846"
click at [474, 277] on link "Billing" at bounding box center [476, 276] width 61 height 40
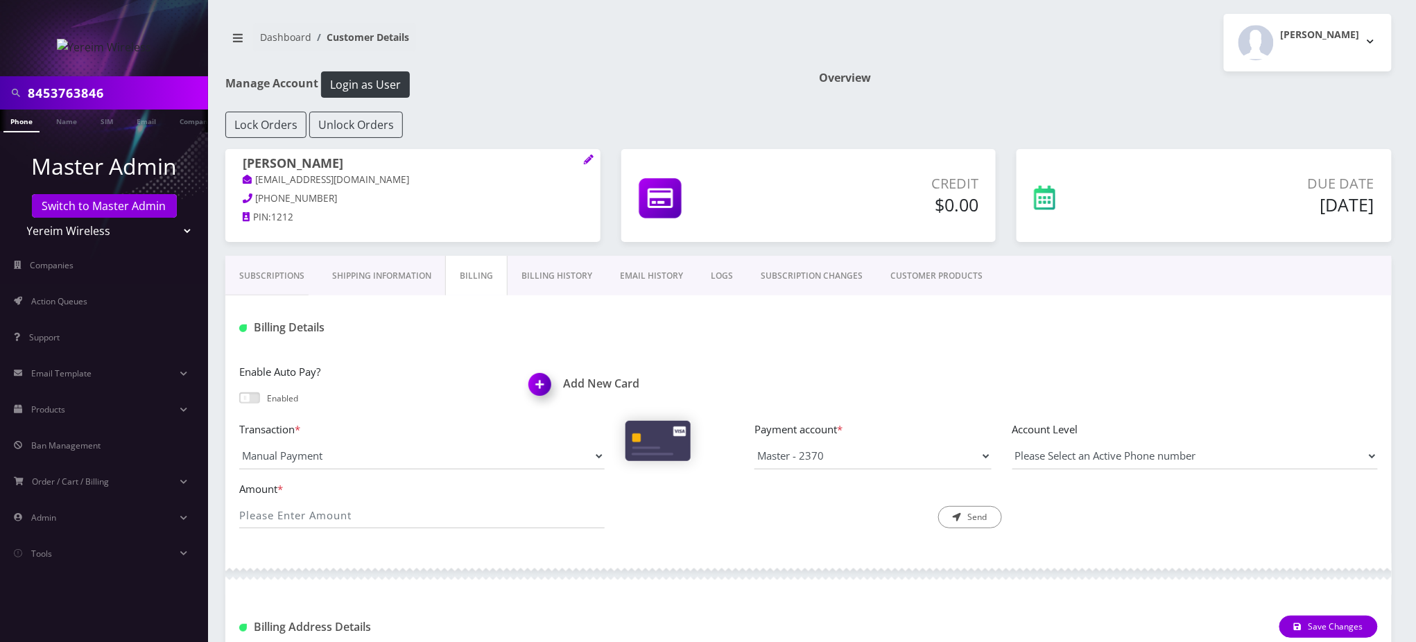
drag, startPoint x: 351, startPoint y: 167, endPoint x: 213, endPoint y: 153, distance: 138.7
copy h1 "[PERSON_NAME]"
click at [598, 378] on h1 "Add New Card" at bounding box center [663, 383] width 269 height 13
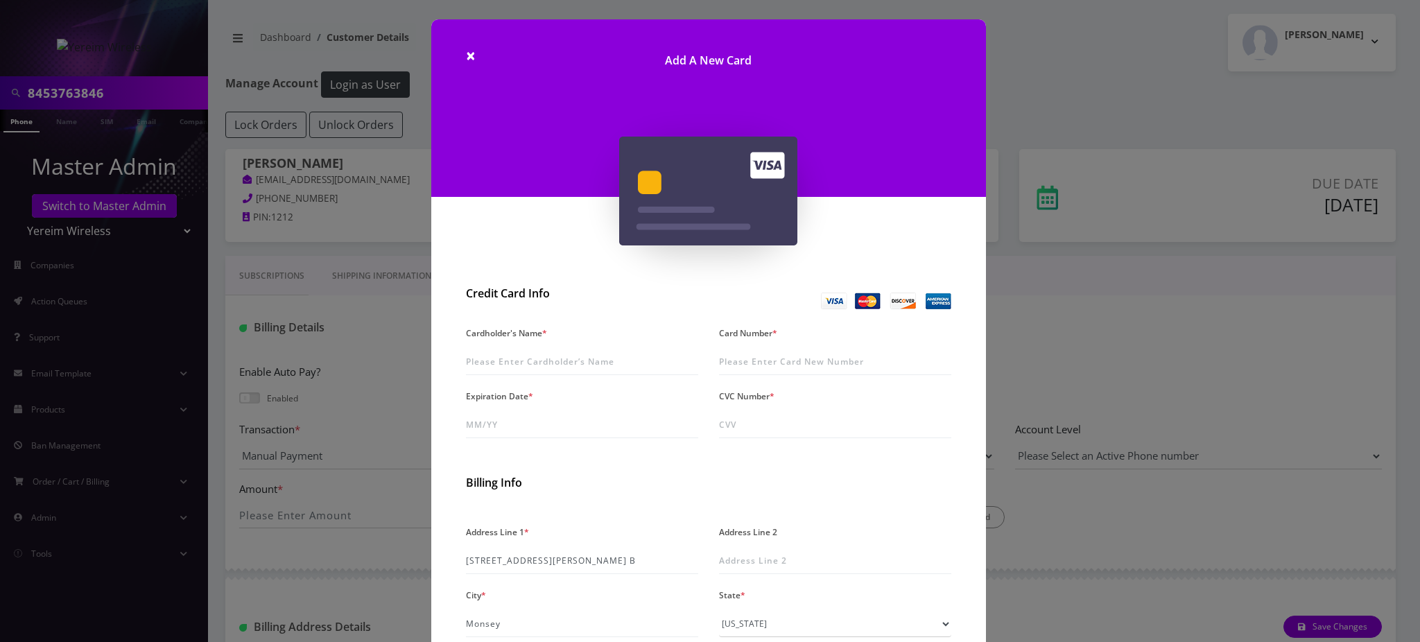
click at [533, 345] on div "Cardholder's Name *" at bounding box center [582, 349] width 253 height 52
click at [552, 359] on input "Cardholder's Name *" at bounding box center [582, 362] width 232 height 26
type input "4267580000161258"
type input "12/27"
type input "799"
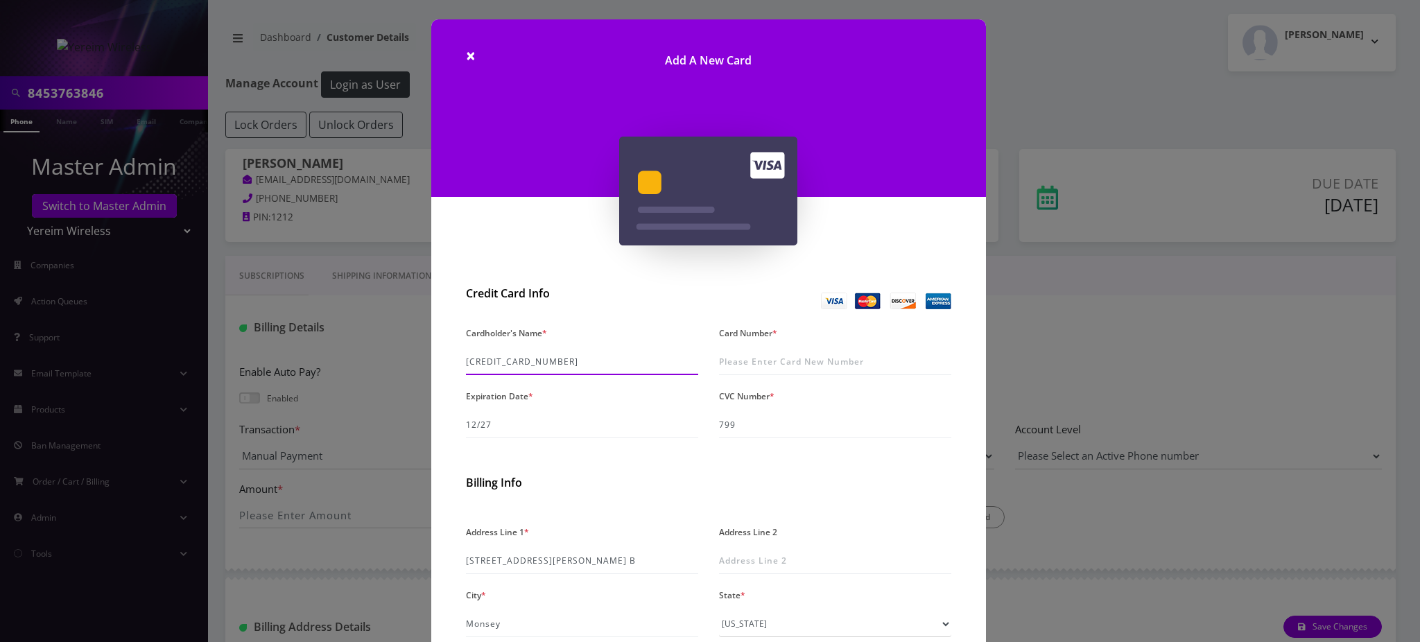
click at [583, 363] on input "4267580000161258" at bounding box center [582, 362] width 232 height 26
paste input "[PERSON_NAME]"
drag, startPoint x: 551, startPoint y: 362, endPoint x: 393, endPoint y: 358, distance: 158.9
click at [393, 358] on div "× Add A New Card Credit Card Info Cardholder's Name * 4267580000161258Brucha Lo…" at bounding box center [710, 321] width 1420 height 642
type input "[PERSON_NAME]"
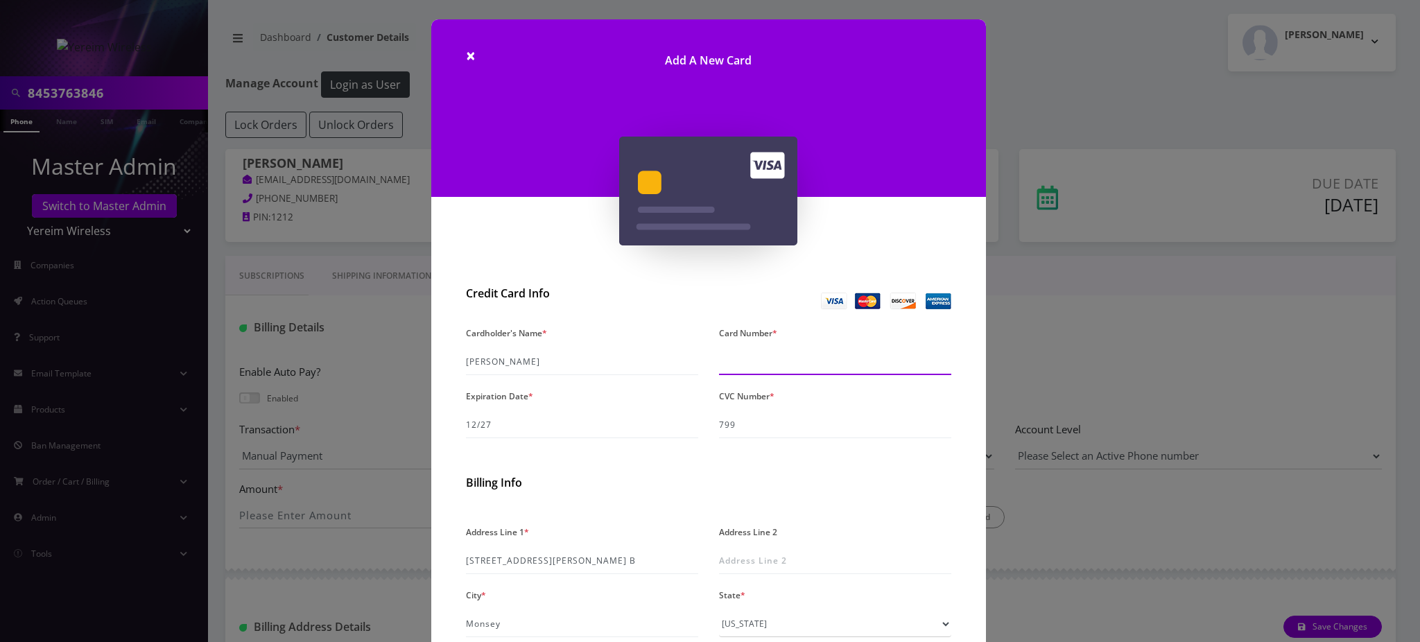
click at [758, 363] on input "Card Number *" at bounding box center [835, 362] width 232 height 26
paste input "4267 5800 0016 1258"
type input "4267 5800 0016 1258"
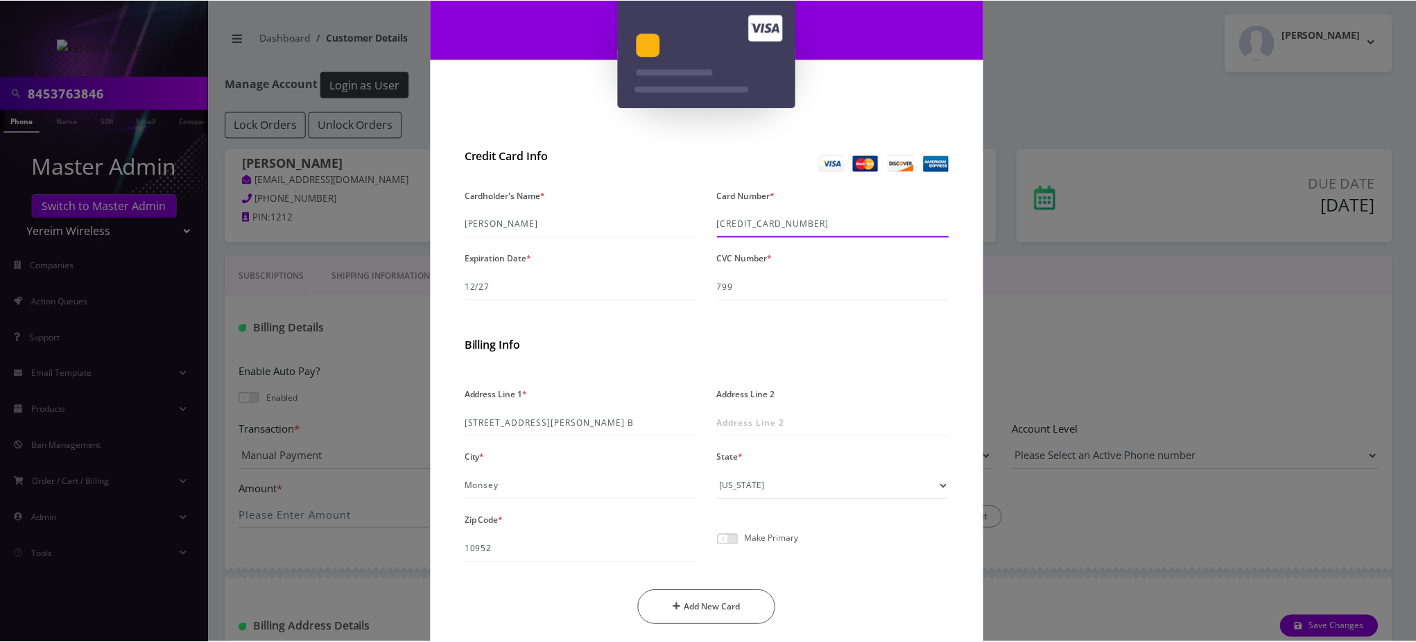
scroll to position [185, 0]
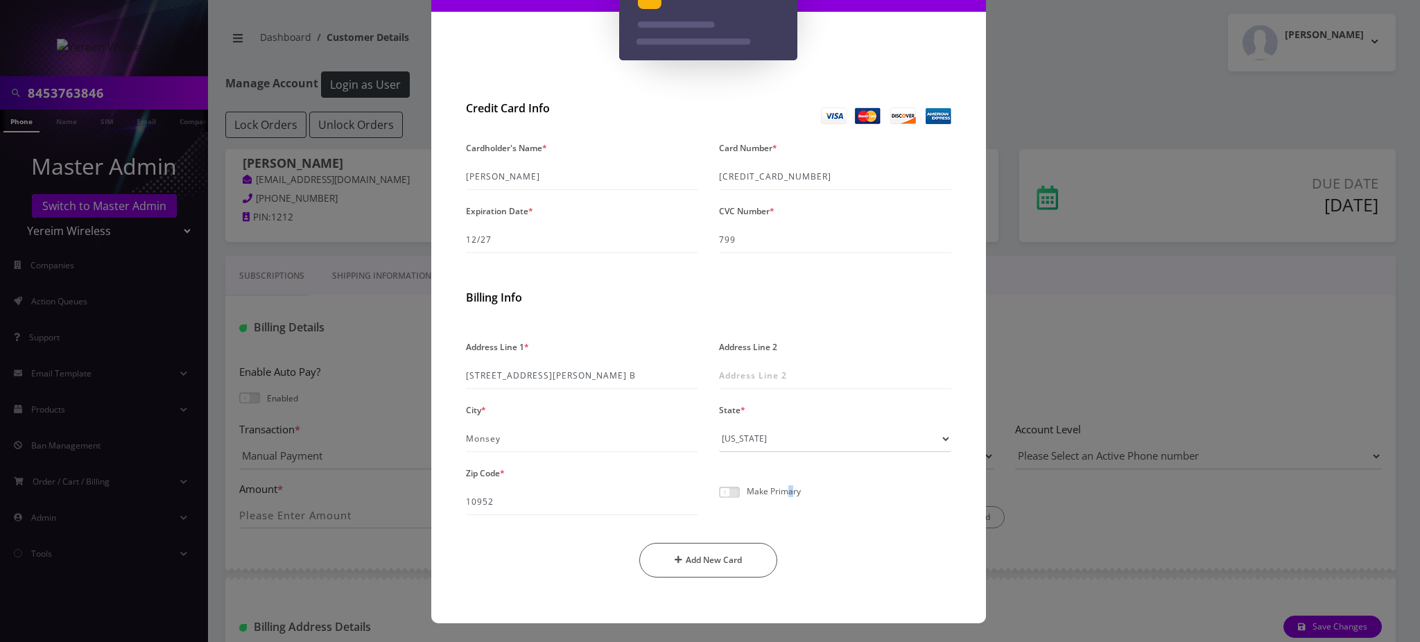
click at [788, 488] on p "Make Primary" at bounding box center [774, 491] width 54 height 9
click at [736, 497] on label at bounding box center [729, 492] width 21 height 11
click at [719, 500] on input "checkbox" at bounding box center [719, 500] width 0 height 0
click at [725, 560] on button "Add New Card" at bounding box center [708, 560] width 138 height 35
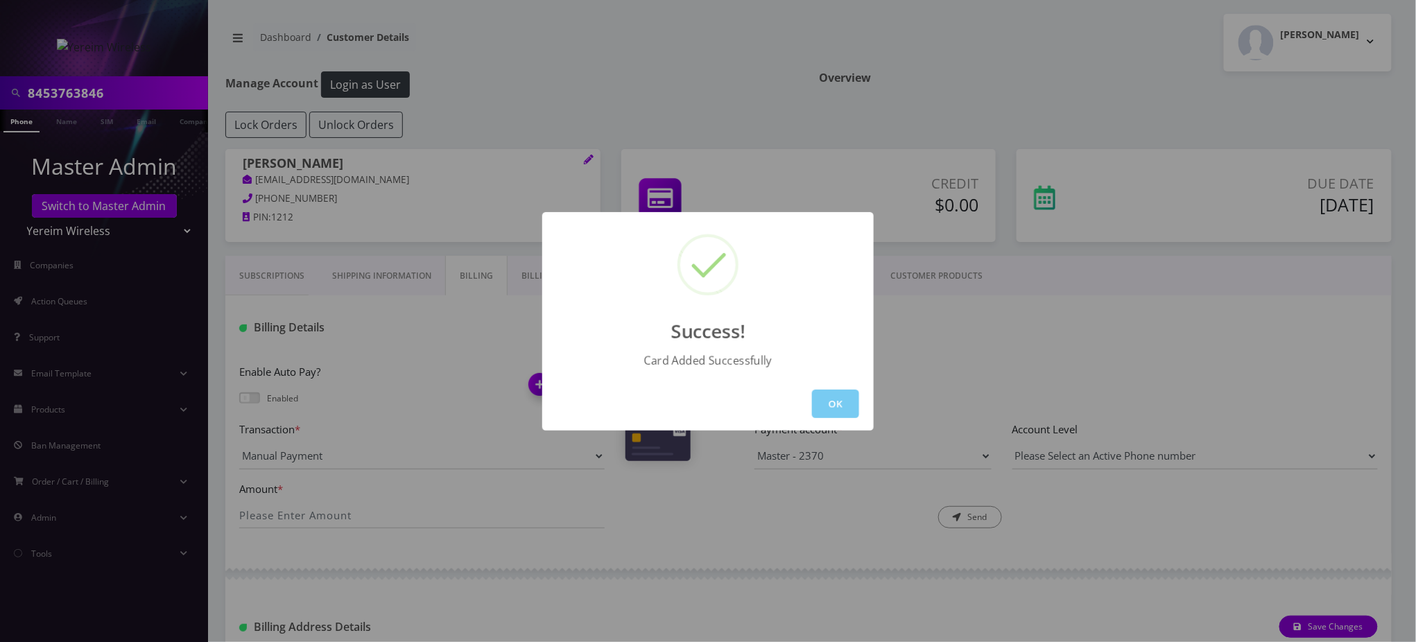
click at [831, 400] on button "OK" at bounding box center [835, 404] width 47 height 28
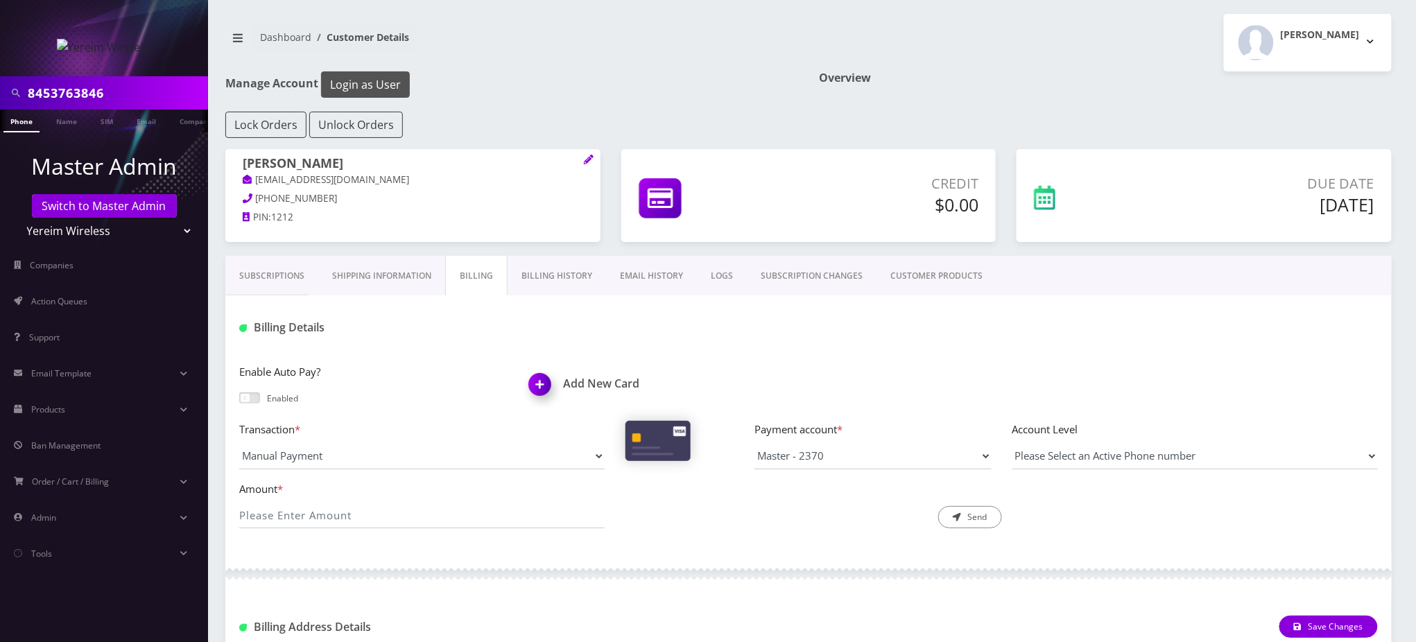
click at [371, 89] on button "Login as User" at bounding box center [365, 84] width 89 height 26
click at [633, 76] on h1 "Manage Account Login as User" at bounding box center [511, 84] width 573 height 26
click at [19, 119] on link "Phone" at bounding box center [21, 121] width 36 height 23
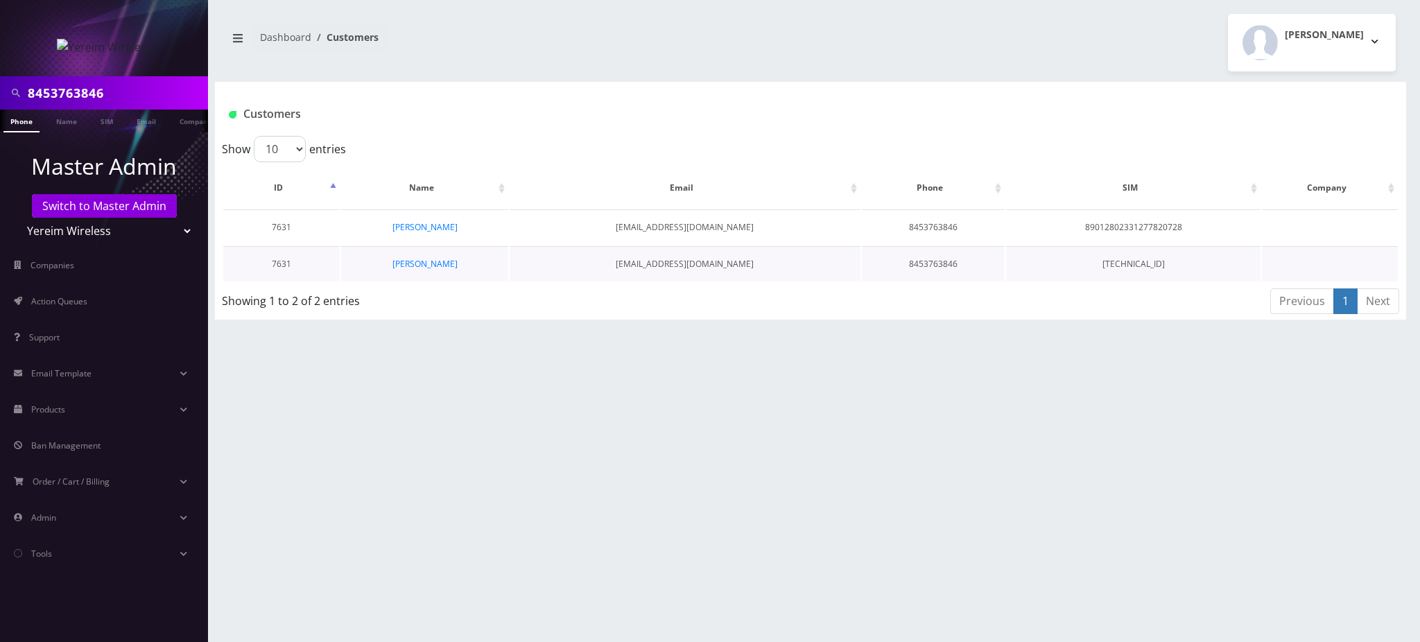
click at [437, 268] on td "[PERSON_NAME]" at bounding box center [424, 263] width 166 height 35
click at [438, 262] on link "[PERSON_NAME]" at bounding box center [425, 264] width 65 height 12
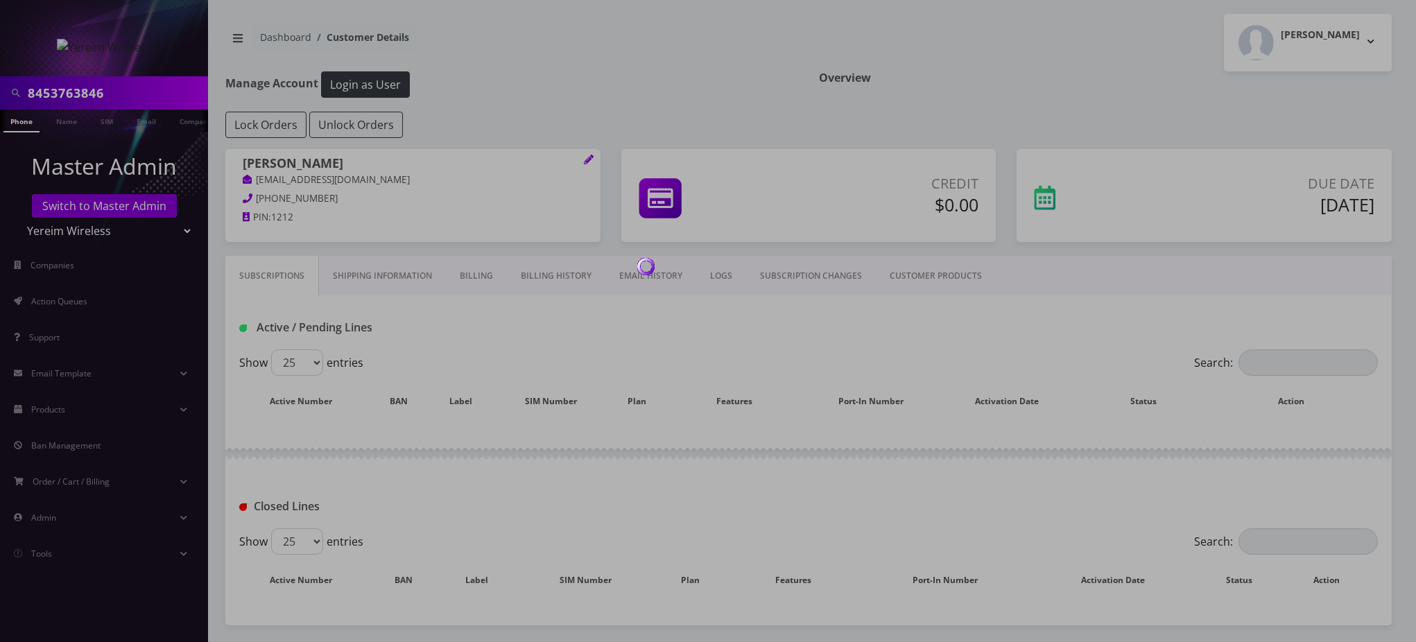
click at [473, 282] on div at bounding box center [708, 321] width 1416 height 642
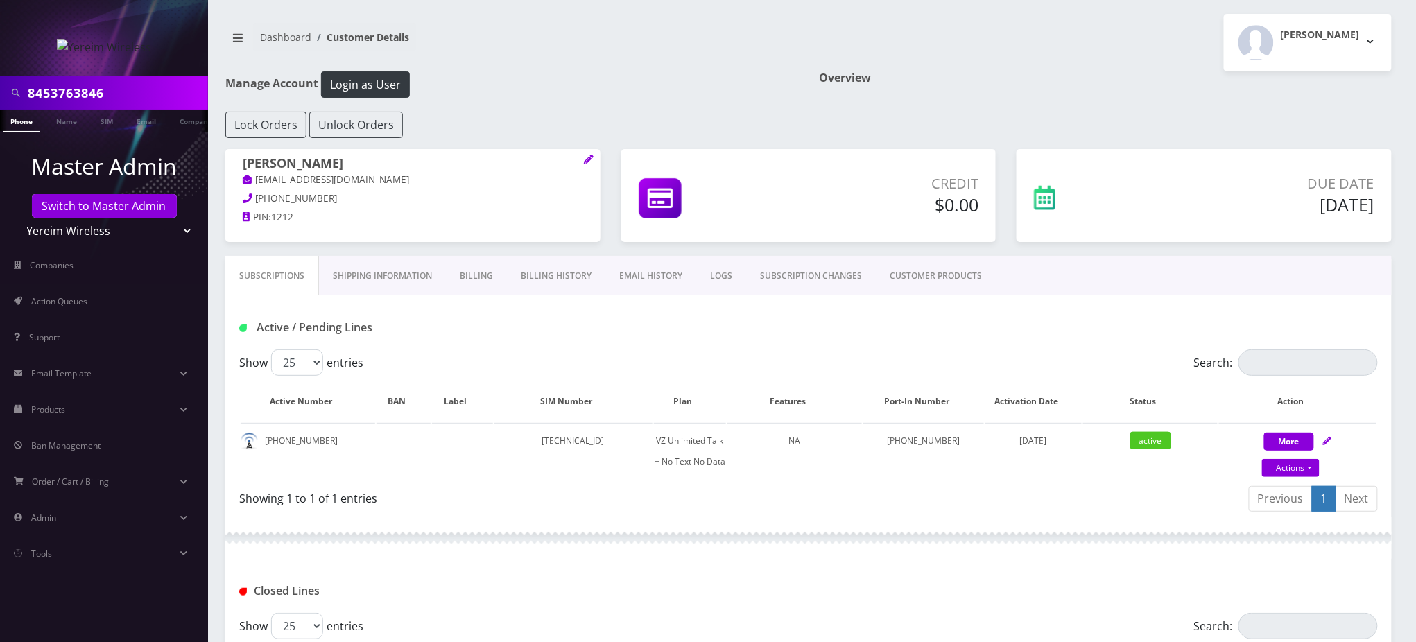
click at [474, 275] on link "Billing" at bounding box center [476, 276] width 61 height 40
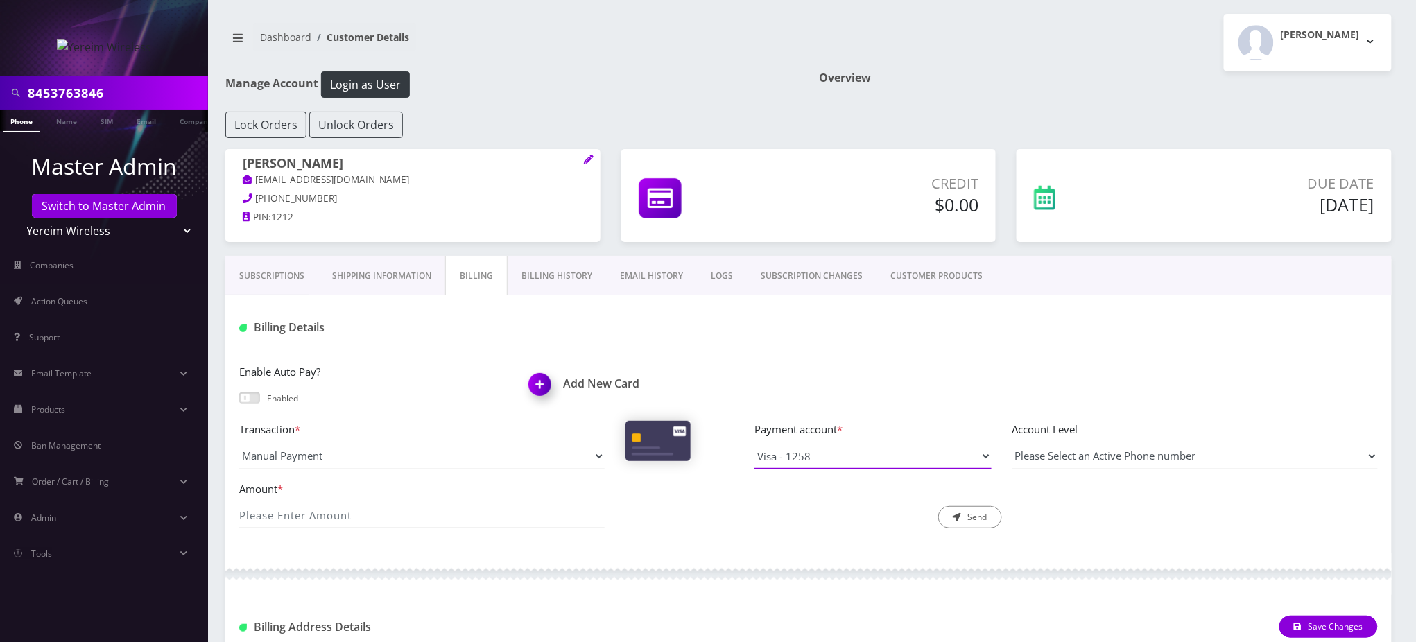
click at [837, 451] on select "Visa - 1258" at bounding box center [873, 456] width 237 height 26
drag, startPoint x: 661, startPoint y: 321, endPoint x: 438, endPoint y: 277, distance: 226.9
click at [653, 318] on div at bounding box center [1001, 327] width 773 height 23
drag, startPoint x: 119, startPoint y: 99, endPoint x: 0, endPoint y: 48, distance: 129.2
click at [0, 48] on nav "8453763846 Phone Name SIM Email Company Customer Master Admin Switch to Master …" at bounding box center [104, 321] width 208 height 642
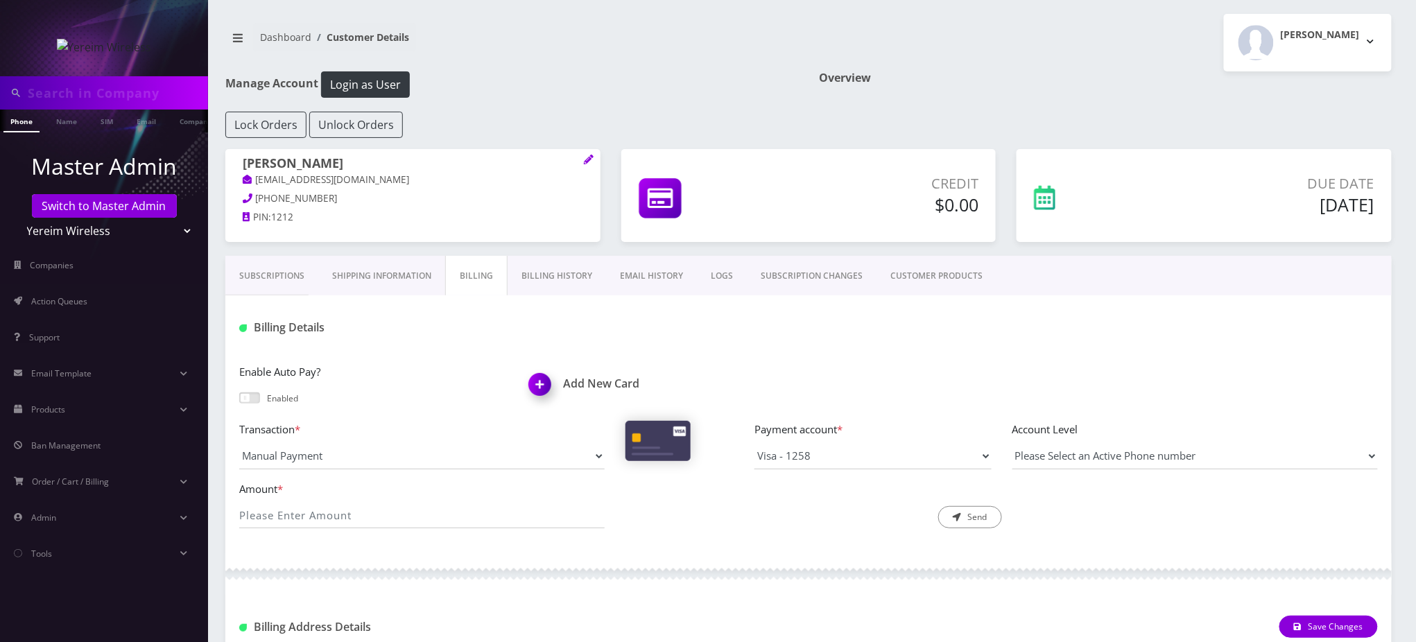
click at [1147, 314] on div "Billing Details" at bounding box center [808, 322] width 1167 height 54
click at [81, 96] on input "text" at bounding box center [116, 93] width 177 height 26
type input "3477684740"
click at [20, 122] on link "Phone" at bounding box center [21, 121] width 36 height 23
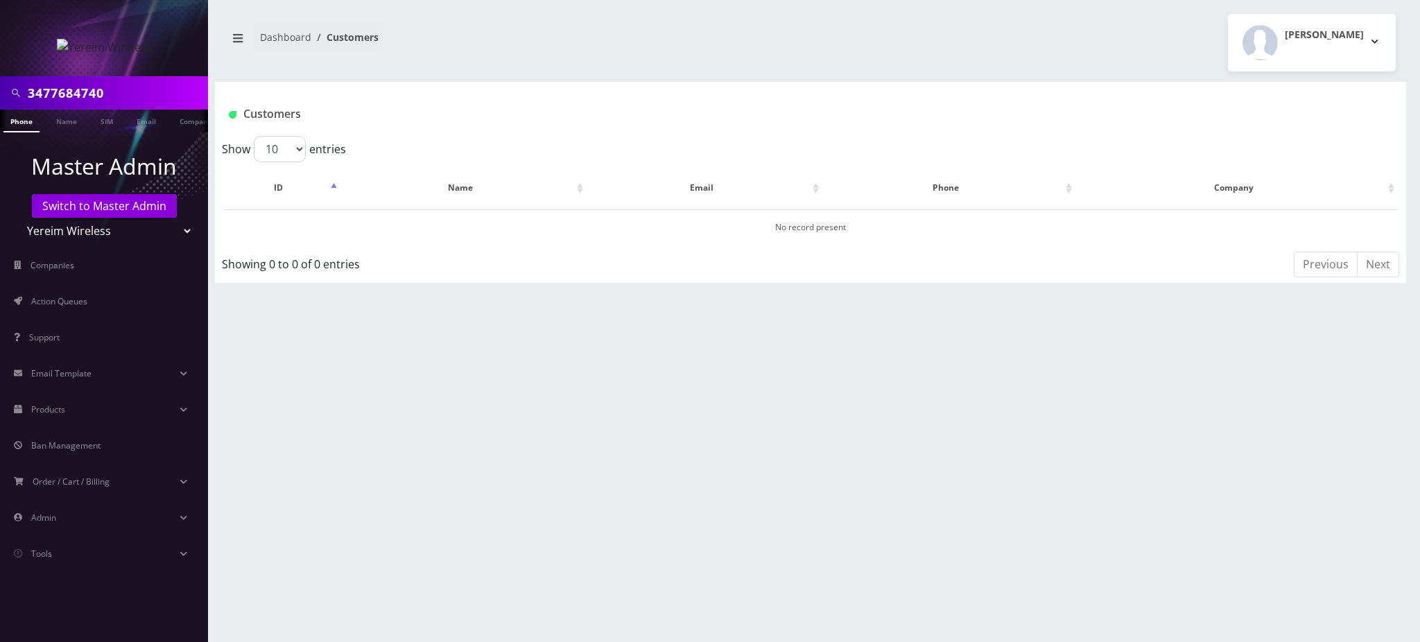
drag, startPoint x: 128, startPoint y: 93, endPoint x: 0, endPoint y: 15, distance: 149.8
click at [0, 19] on nav "3477684740 Phone Name SIM Email Company Customer Master Admin Switch to Master …" at bounding box center [104, 321] width 208 height 642
type input "8452630605"
click at [28, 122] on link "Phone" at bounding box center [21, 121] width 36 height 23
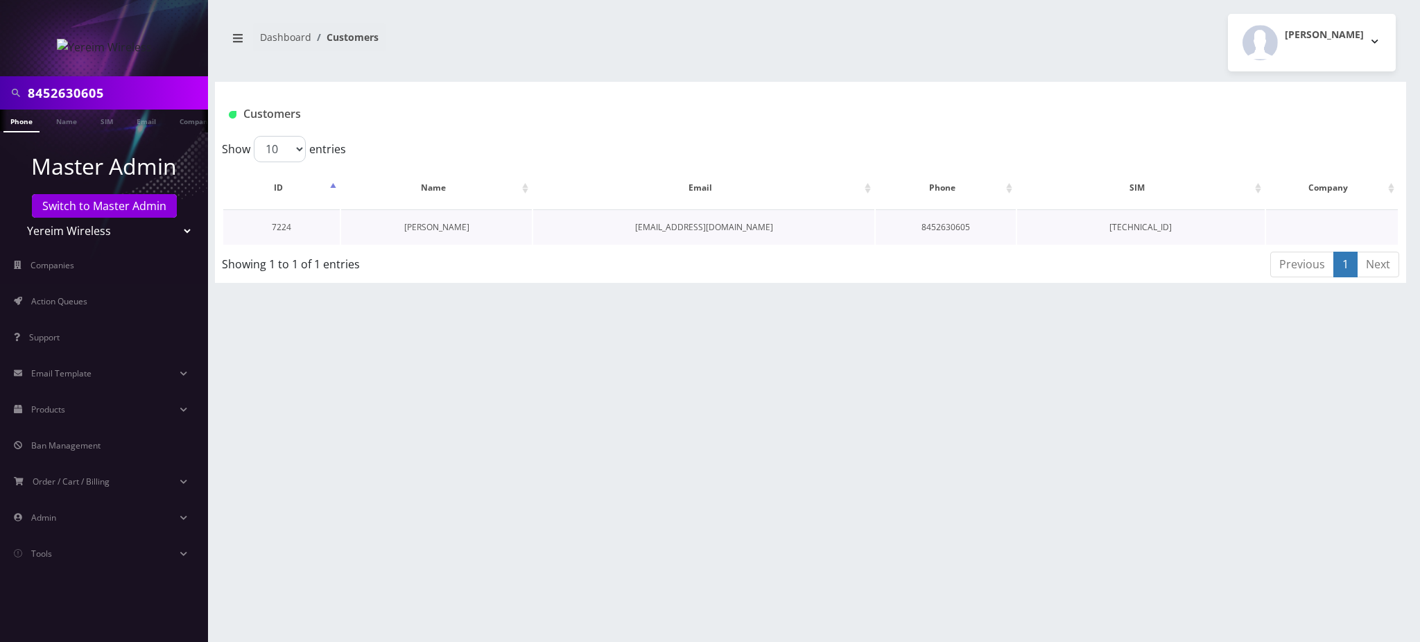
click at [453, 227] on link "[PERSON_NAME]" at bounding box center [436, 227] width 65 height 12
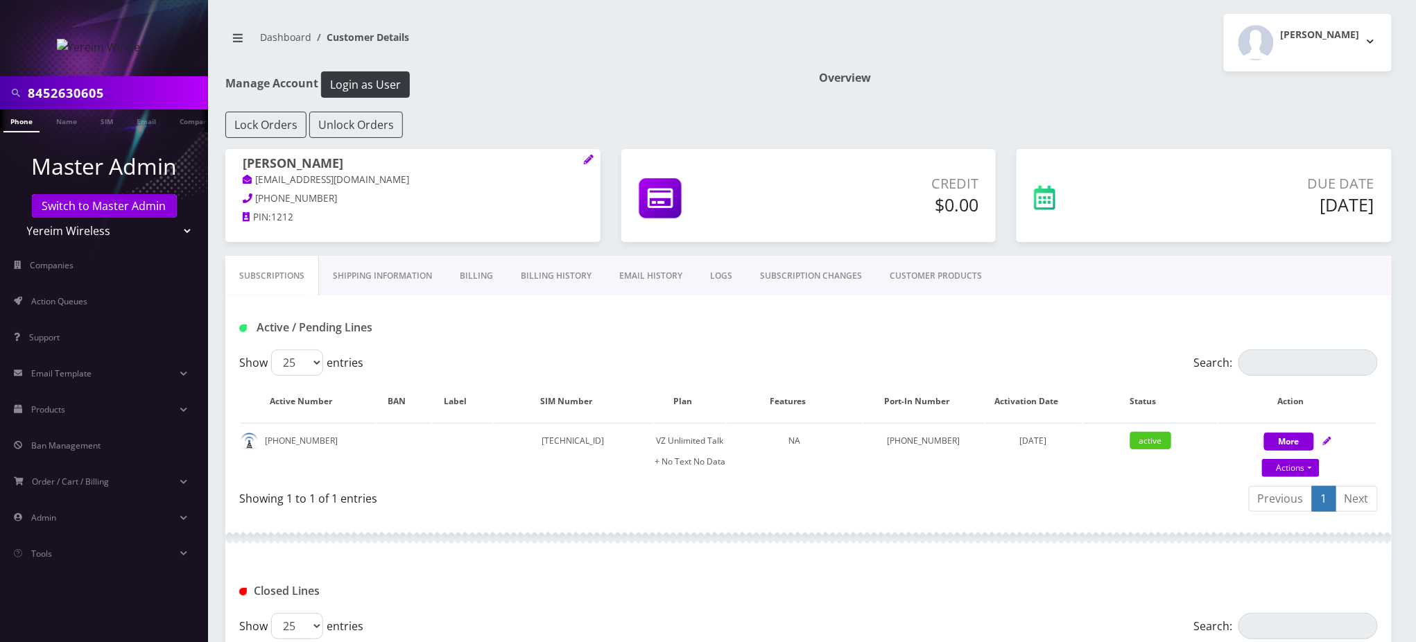
click at [655, 314] on div "Active / Pending Lines" at bounding box center [808, 322] width 1167 height 54
click at [483, 269] on link "Billing" at bounding box center [476, 276] width 61 height 40
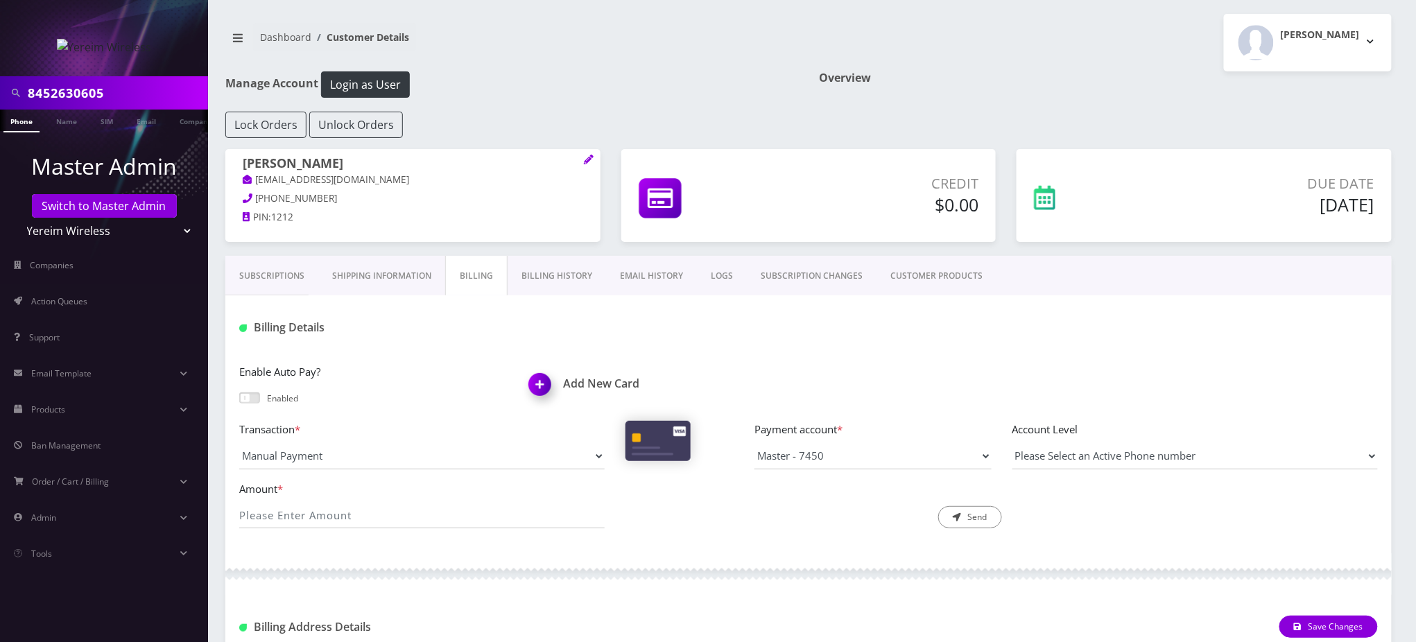
click at [757, 329] on div at bounding box center [1001, 327] width 773 height 23
click at [567, 280] on link "Billing History" at bounding box center [557, 276] width 98 height 40
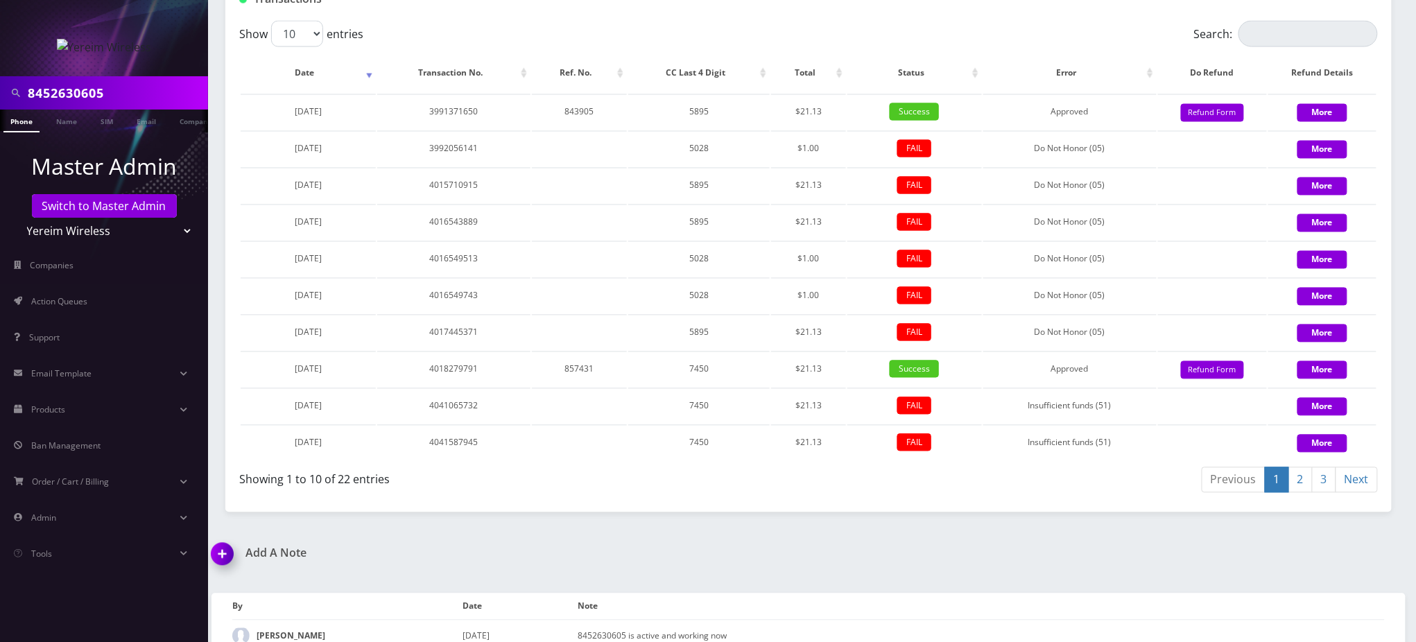
scroll to position [1023, 0]
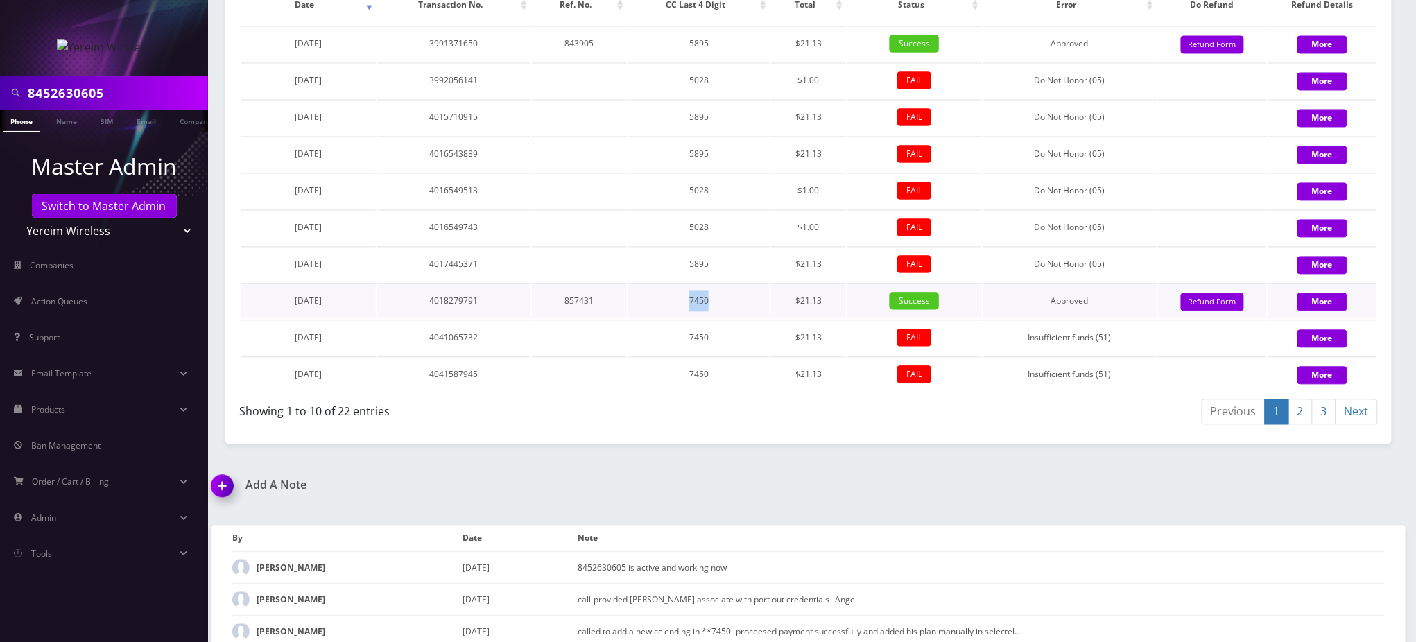
drag, startPoint x: 679, startPoint y: 285, endPoint x: 707, endPoint y: 288, distance: 27.9
click at [707, 288] on td "7450" at bounding box center [698, 301] width 141 height 35
drag, startPoint x: 692, startPoint y: 323, endPoint x: 739, endPoint y: 332, distance: 48.0
click at [739, 332] on td "7450" at bounding box center [698, 337] width 141 height 35
click at [741, 373] on td "7450" at bounding box center [698, 374] width 141 height 35
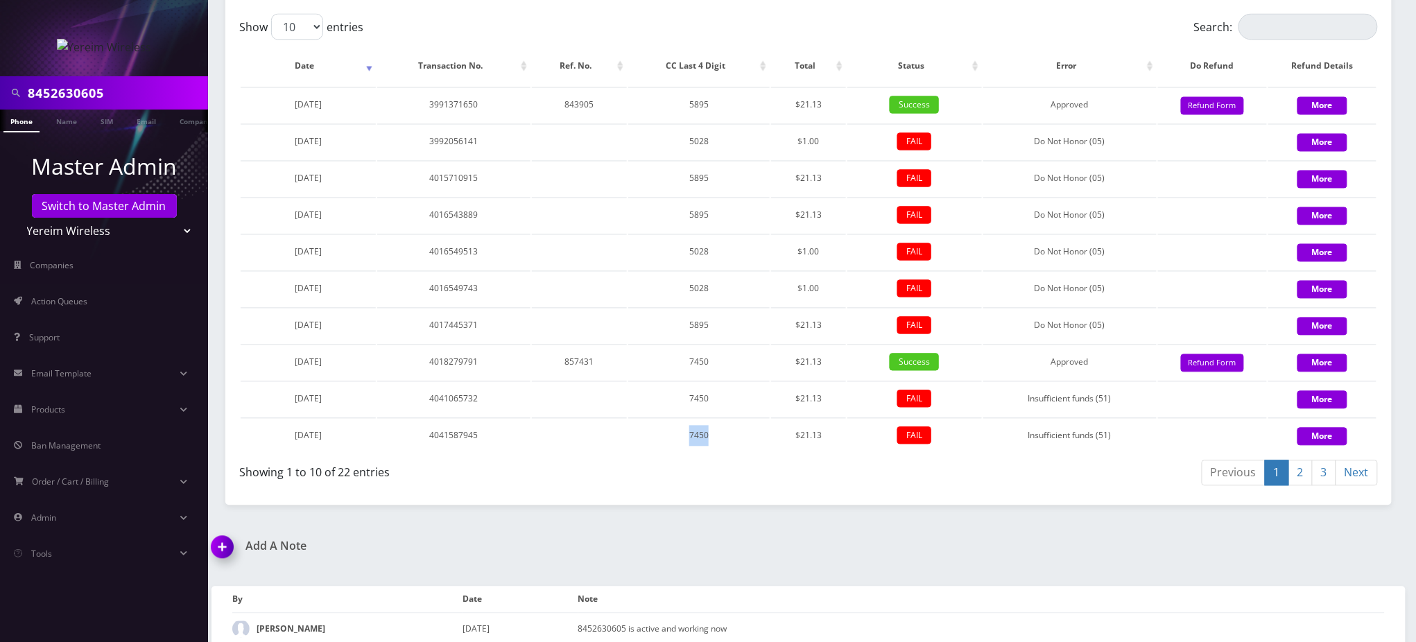
scroll to position [930, 0]
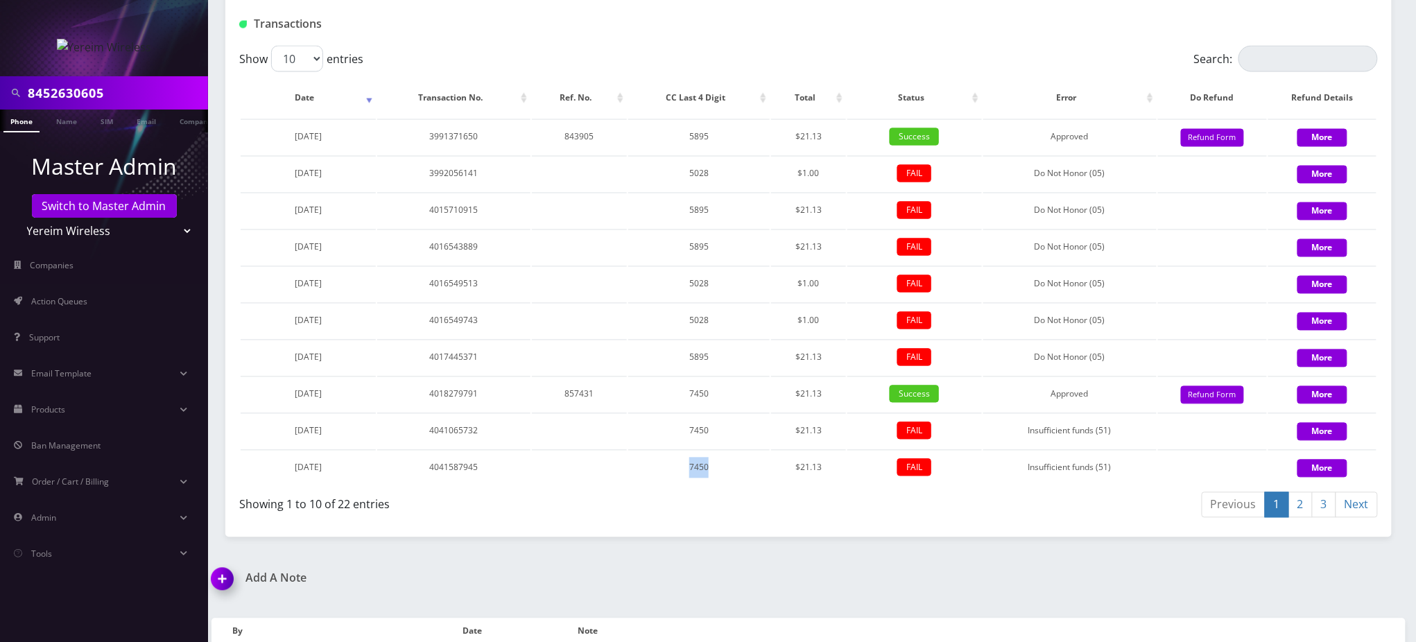
click at [1300, 492] on link "2" at bounding box center [1301, 505] width 24 height 26
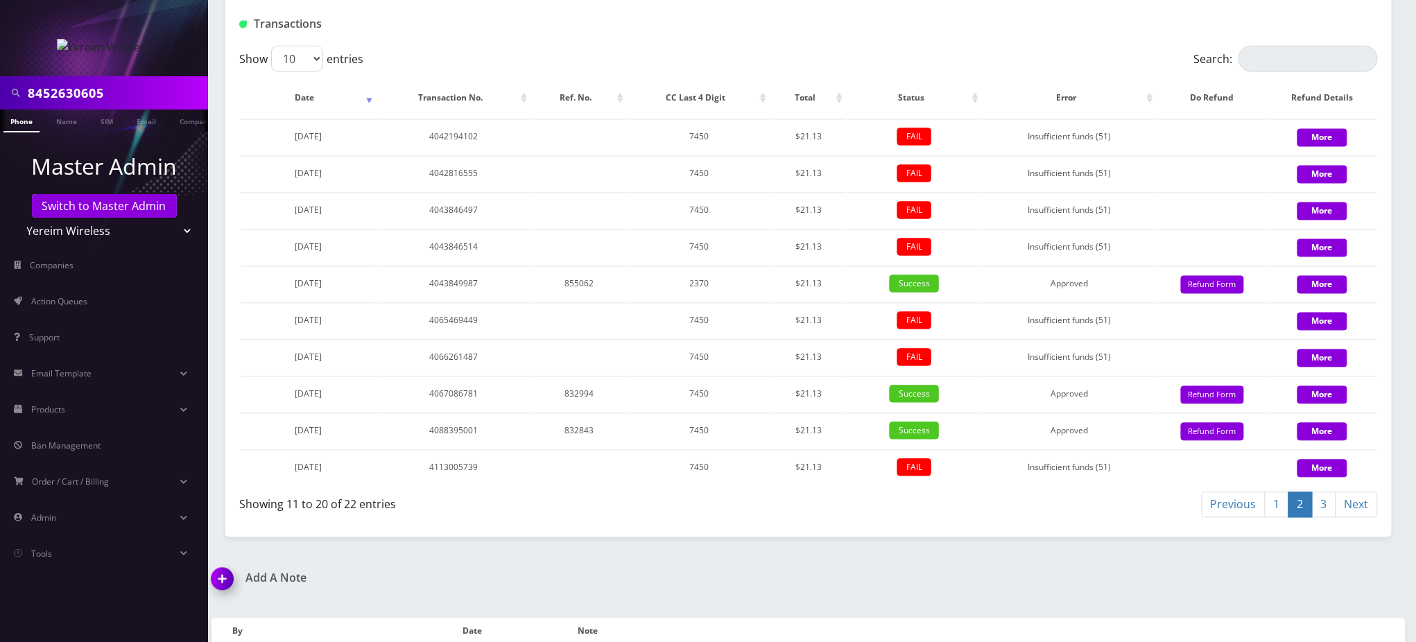
click at [1326, 492] on link "3" at bounding box center [1324, 505] width 24 height 26
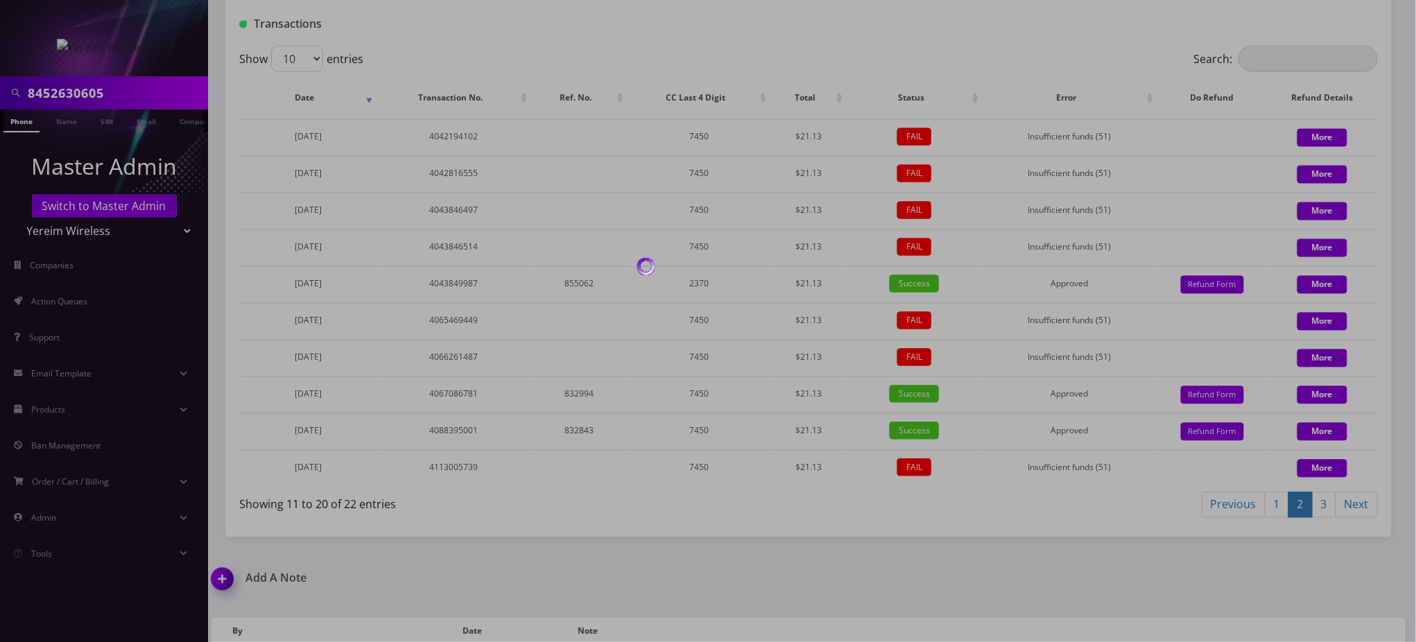
scroll to position [734, 0]
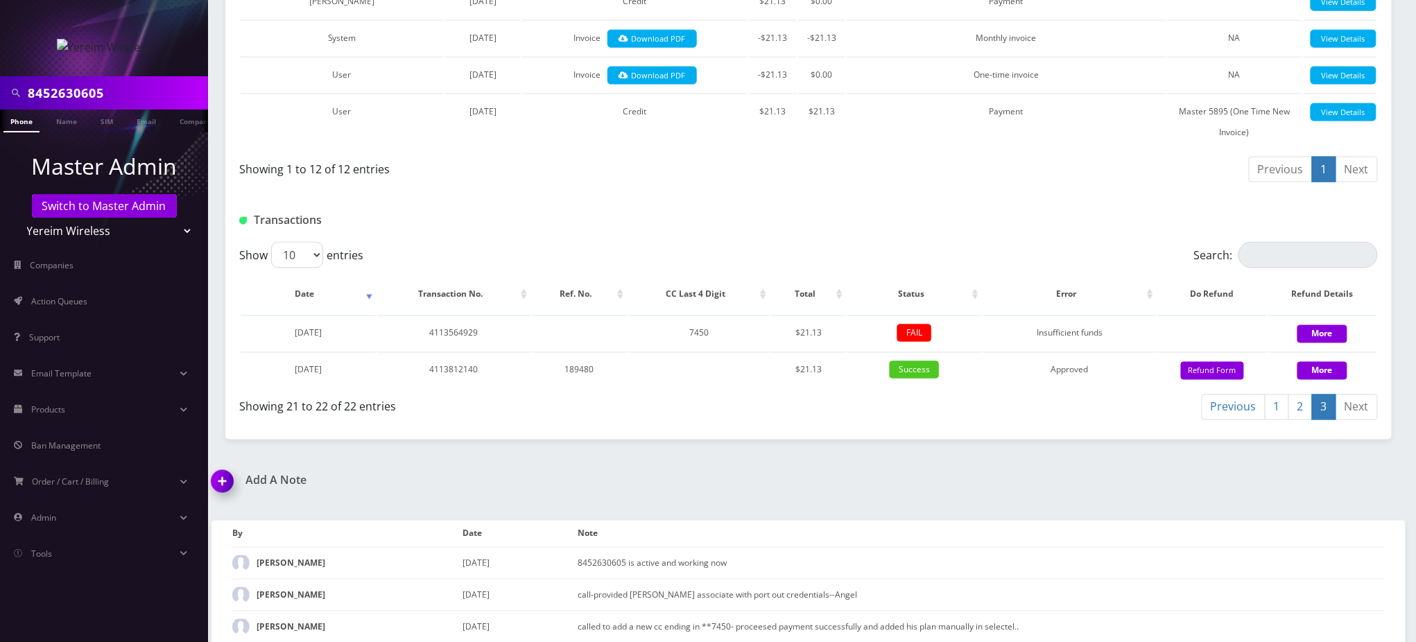
click at [771, 210] on div at bounding box center [1001, 220] width 773 height 23
click at [1212, 579] on td "call-provided [PERSON_NAME] associate with port out credentials--Angel" at bounding box center [981, 595] width 807 height 32
